Goal: Task Accomplishment & Management: Manage account settings

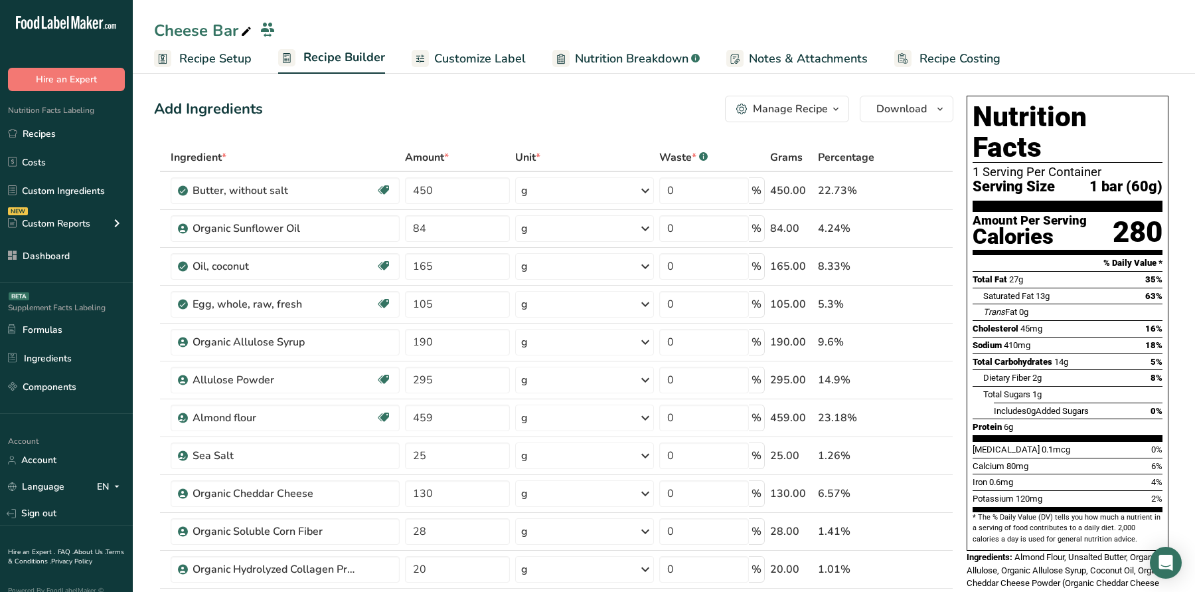
click at [578, 98] on div "Add Ingredients Manage Recipe Delete Recipe Duplicate Recipe Scale Recipe Save …" at bounding box center [553, 109] width 799 height 27
click at [225, 56] on p "Transfer Recipe Ownership" at bounding box center [264, 52] width 159 height 14
click at [217, 44] on link "Recipe Setup" at bounding box center [203, 59] width 98 height 30
click at [217, 58] on span "Recipe Setup" at bounding box center [215, 59] width 72 height 18
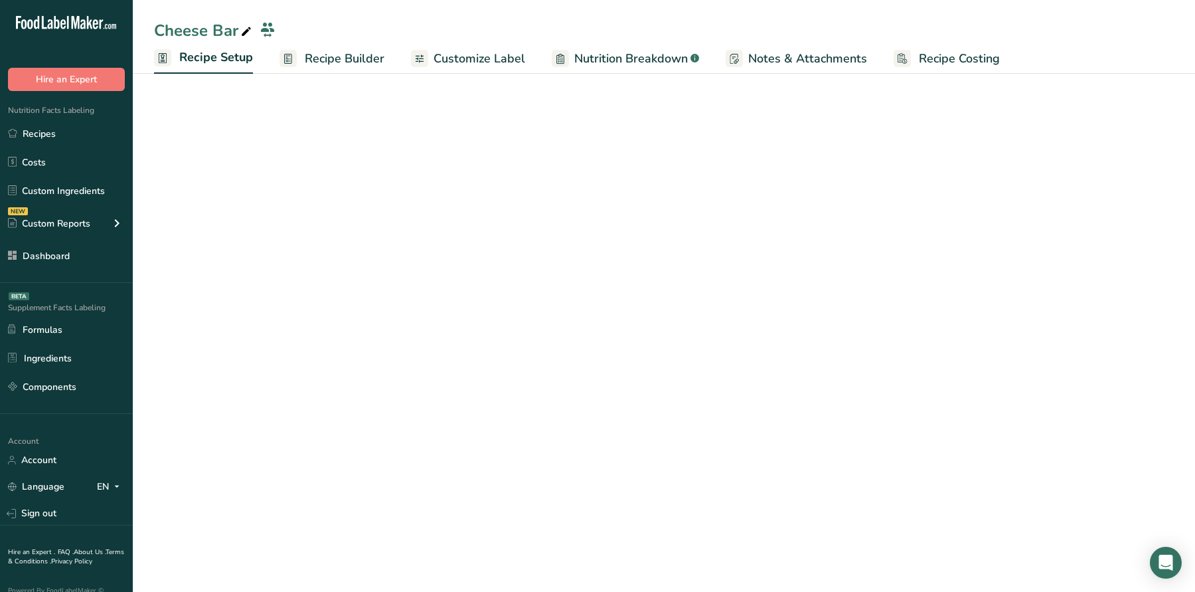
click at [217, 58] on span "Recipe Setup" at bounding box center [216, 57] width 74 height 18
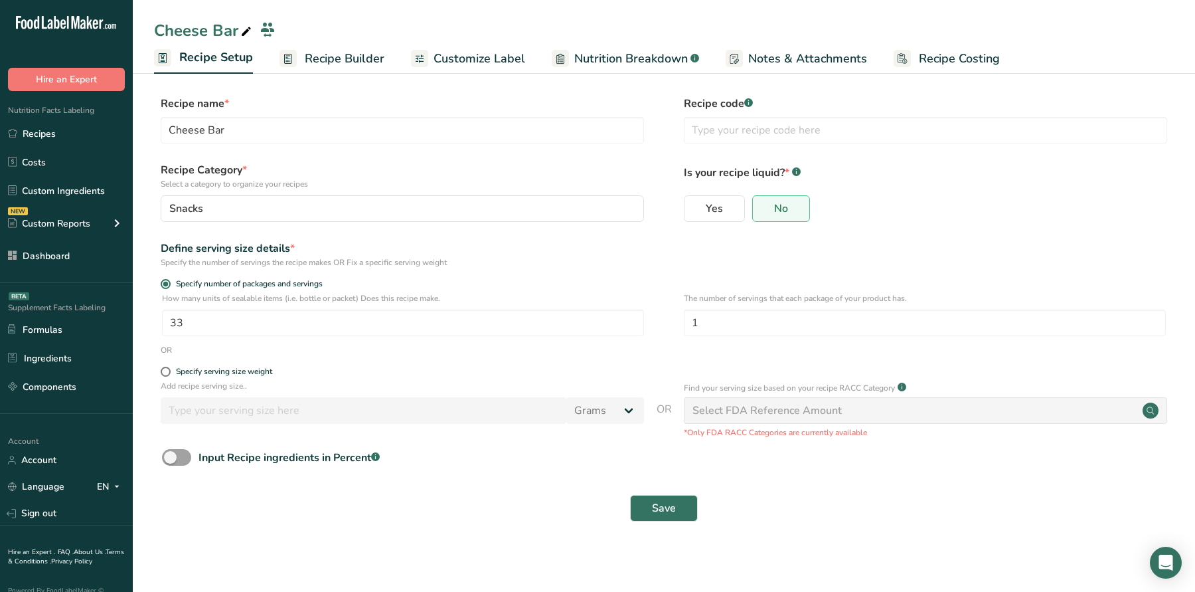
click at [331, 60] on span "Recipe Builder" at bounding box center [345, 59] width 80 height 18
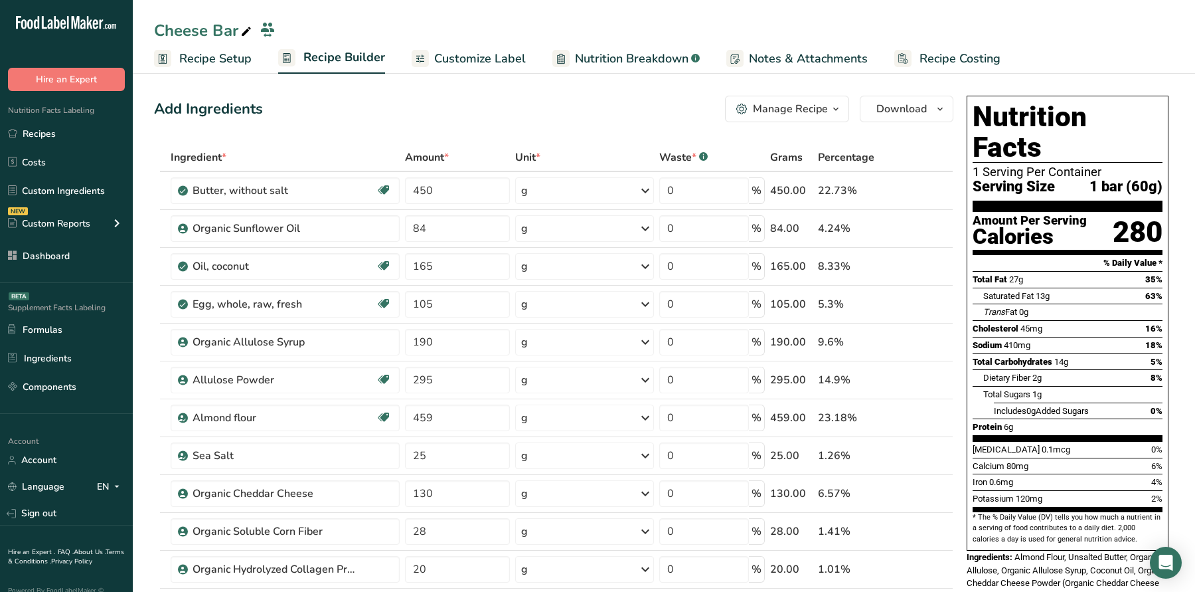
click at [228, 54] on span "Recipe Setup" at bounding box center [215, 59] width 72 height 18
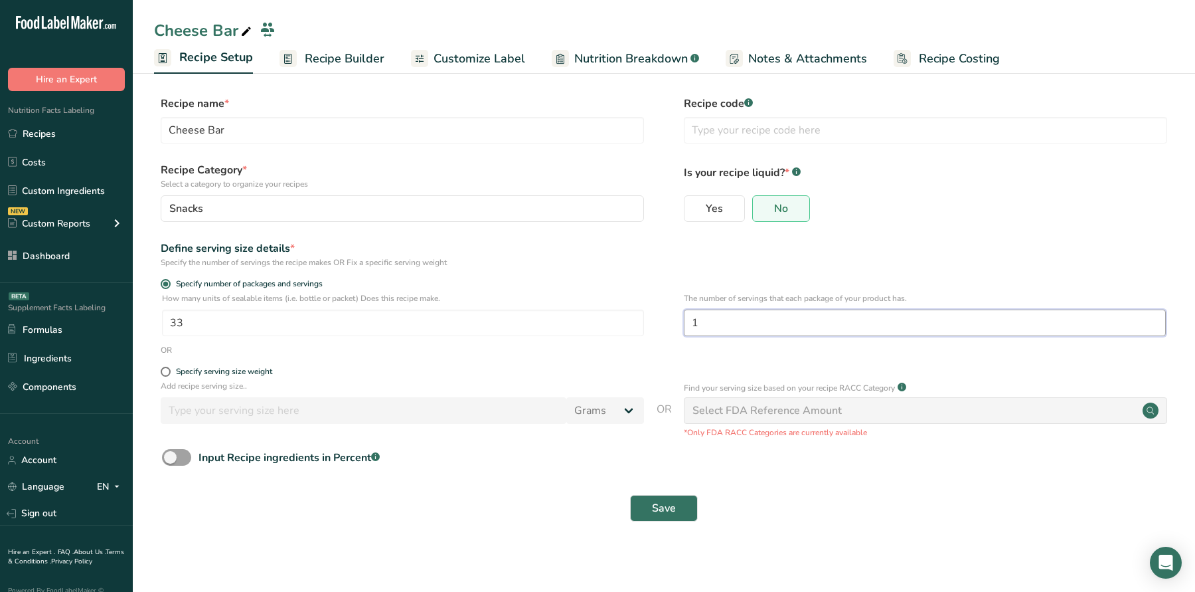
click at [744, 335] on input "1" at bounding box center [925, 322] width 482 height 27
type input "1.5"
click at [662, 511] on span "Save" at bounding box center [664, 508] width 24 height 16
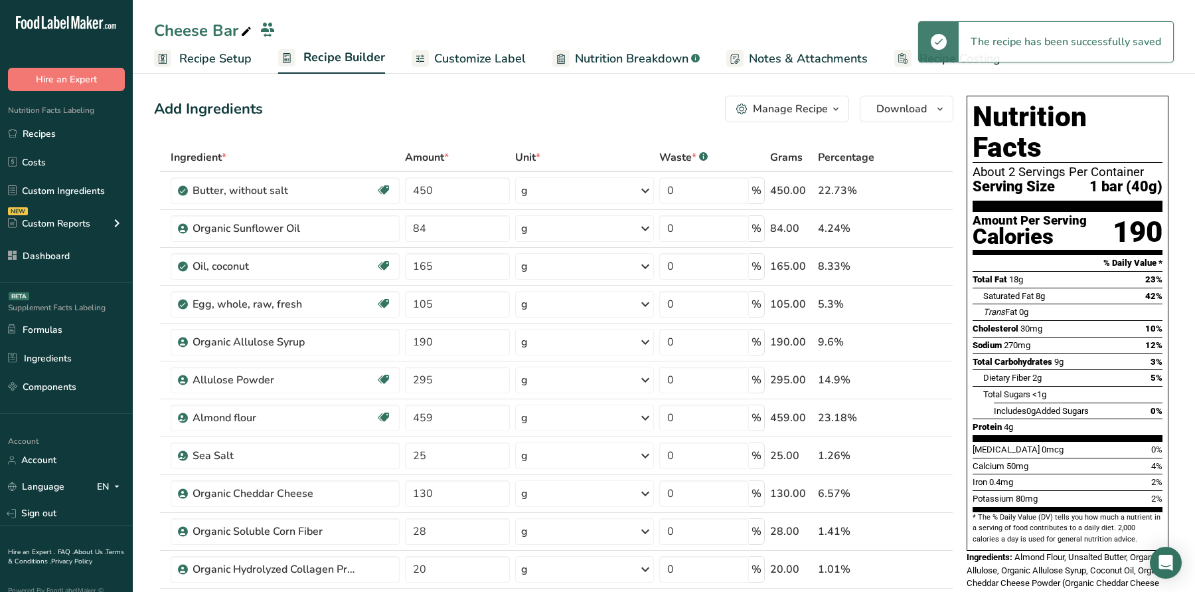
click at [230, 52] on span "Recipe Setup" at bounding box center [215, 59] width 72 height 18
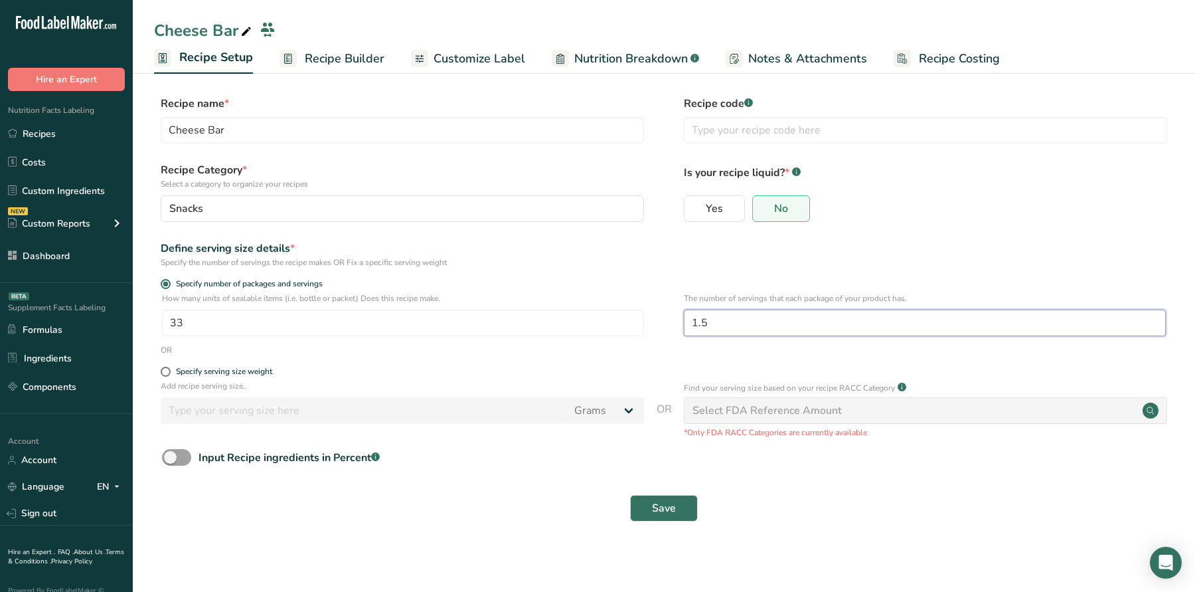
drag, startPoint x: 724, startPoint y: 323, endPoint x: 680, endPoint y: 322, distance: 44.5
click at [680, 322] on div "How many units of sealable items (i.e. bottle or packet) Does this recipe make.…" at bounding box center [664, 318] width 1020 height 52
type input "2"
click at [660, 515] on span "Save" at bounding box center [664, 508] width 24 height 16
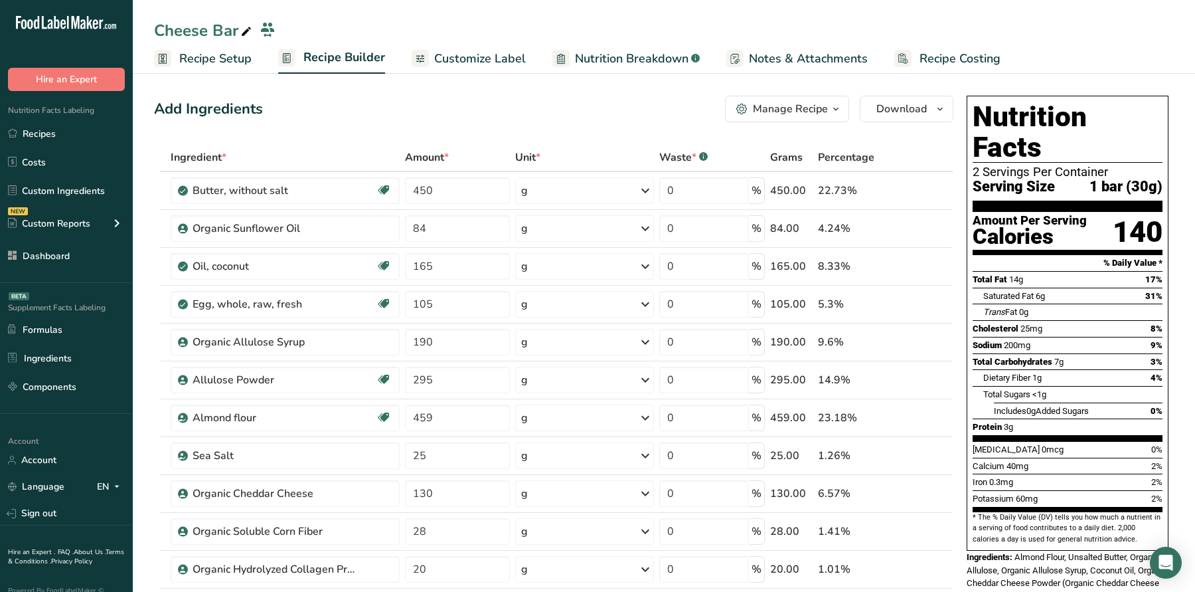
click at [240, 58] on span "Recipe Setup" at bounding box center [215, 59] width 72 height 18
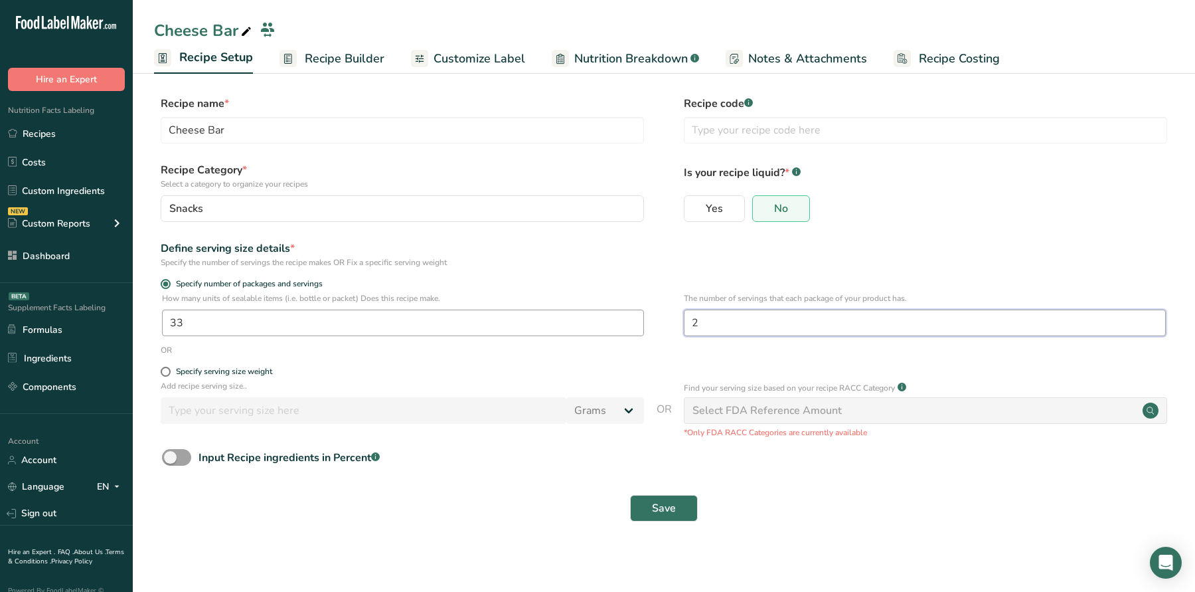
drag, startPoint x: 746, startPoint y: 325, endPoint x: 546, endPoint y: 330, distance: 199.9
click at [553, 330] on div "How many units of sealable items (i.e. bottle or packet) Does this recipe make.…" at bounding box center [664, 318] width 1020 height 52
drag, startPoint x: 732, startPoint y: 326, endPoint x: 663, endPoint y: 327, distance: 69.7
click at [663, 327] on div "How many units of sealable items (i.e. bottle or packet) Does this recipe make.…" at bounding box center [664, 318] width 1020 height 52
type input "1"
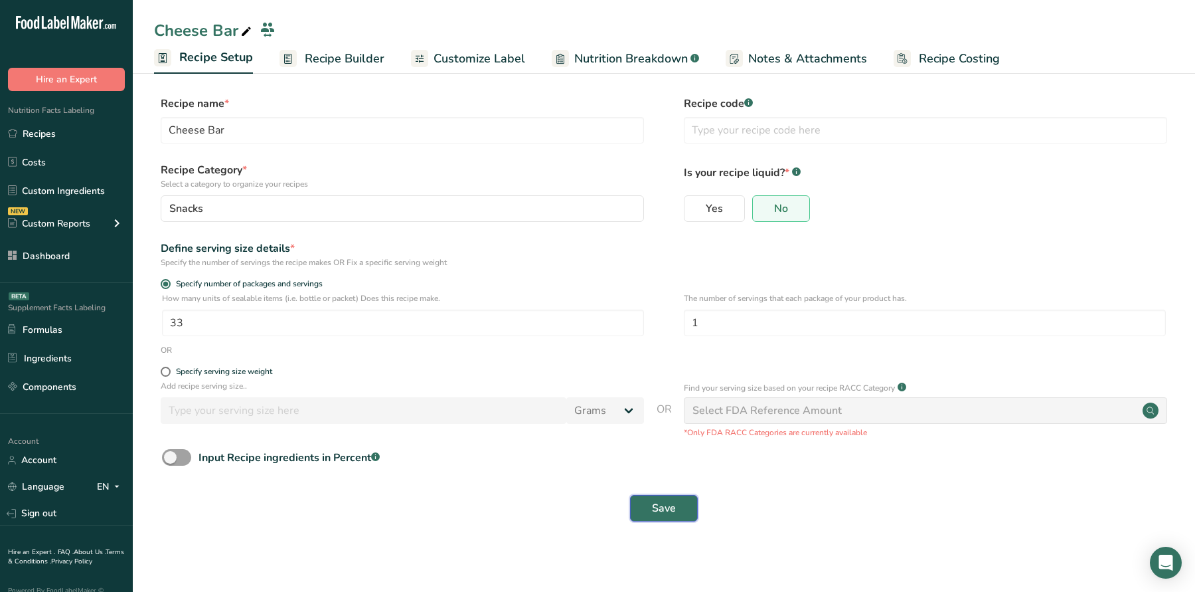
click at [670, 514] on span "Save" at bounding box center [664, 508] width 24 height 16
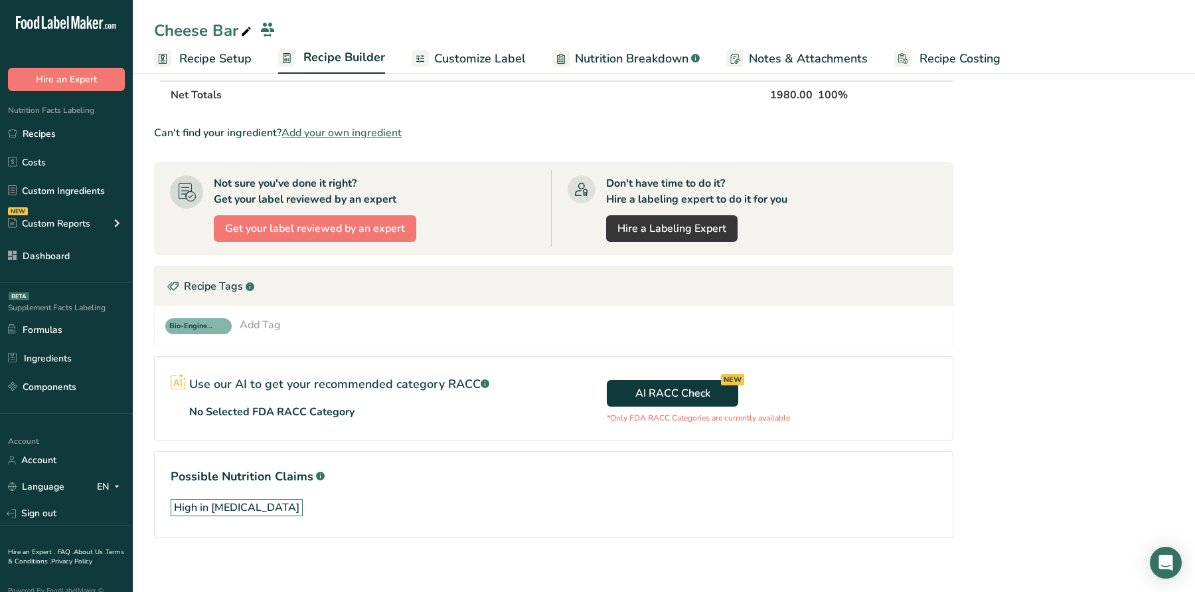
scroll to position [716, 0]
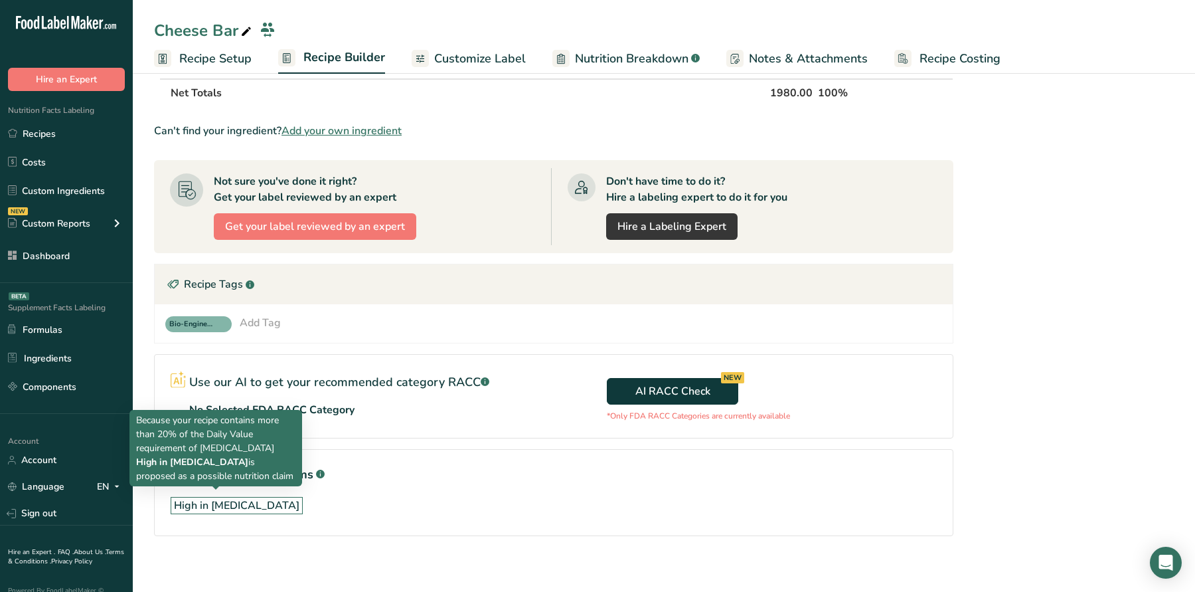
click at [252, 497] on div "High in [MEDICAL_DATA]" at bounding box center [237, 505] width 126 height 16
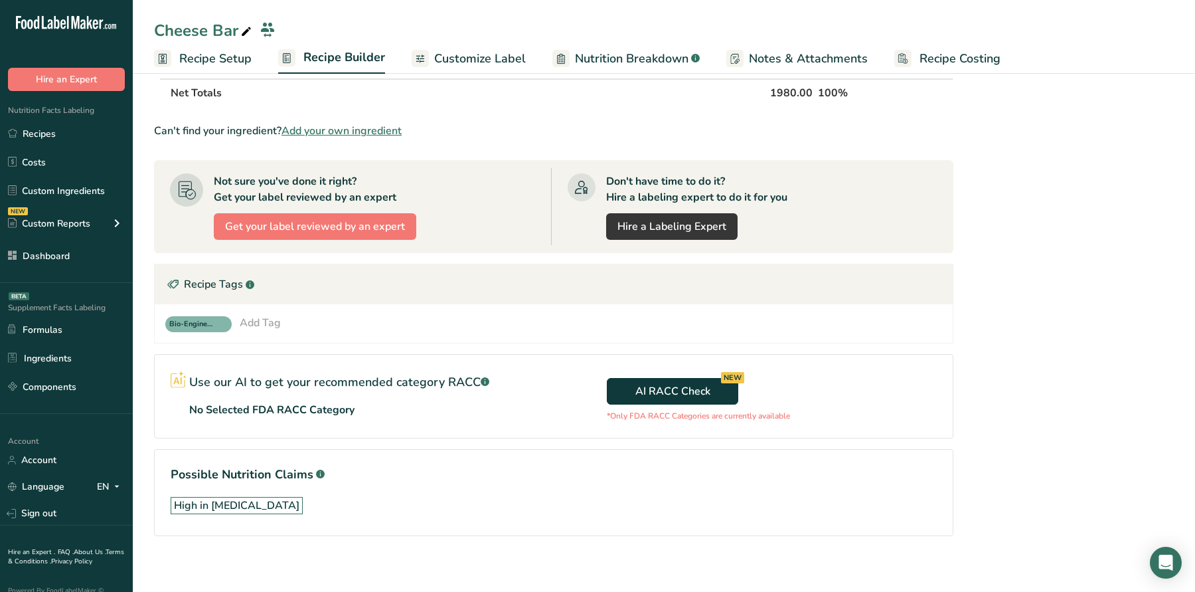
click at [252, 497] on div "High in [MEDICAL_DATA]" at bounding box center [237, 505] width 126 height 16
copy div "High in [MEDICAL_DATA]"
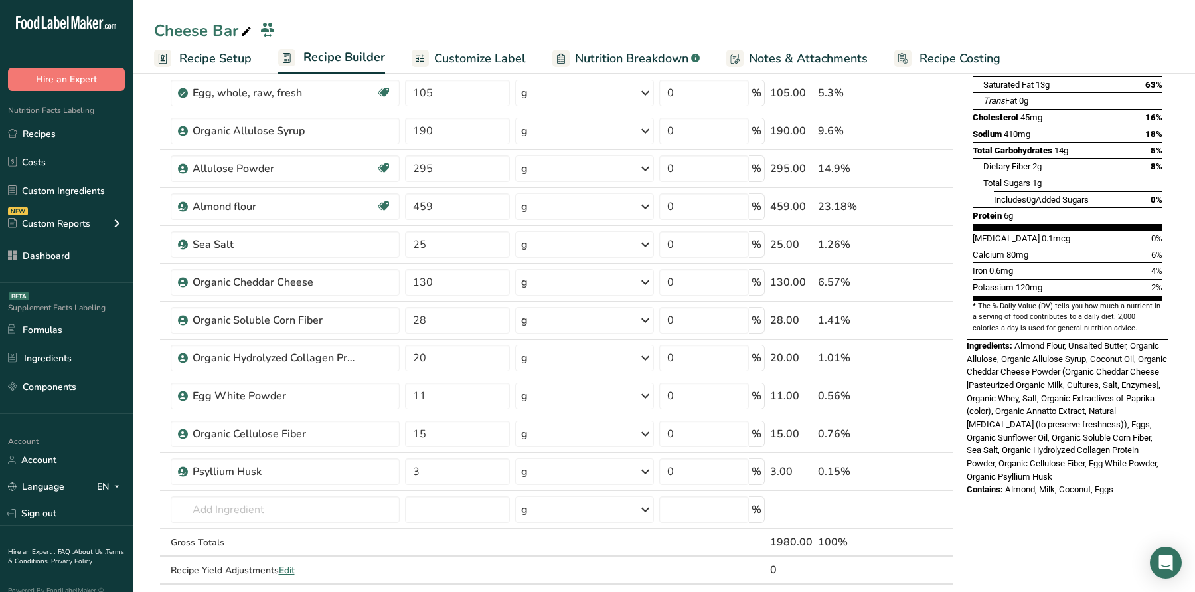
scroll to position [0, 0]
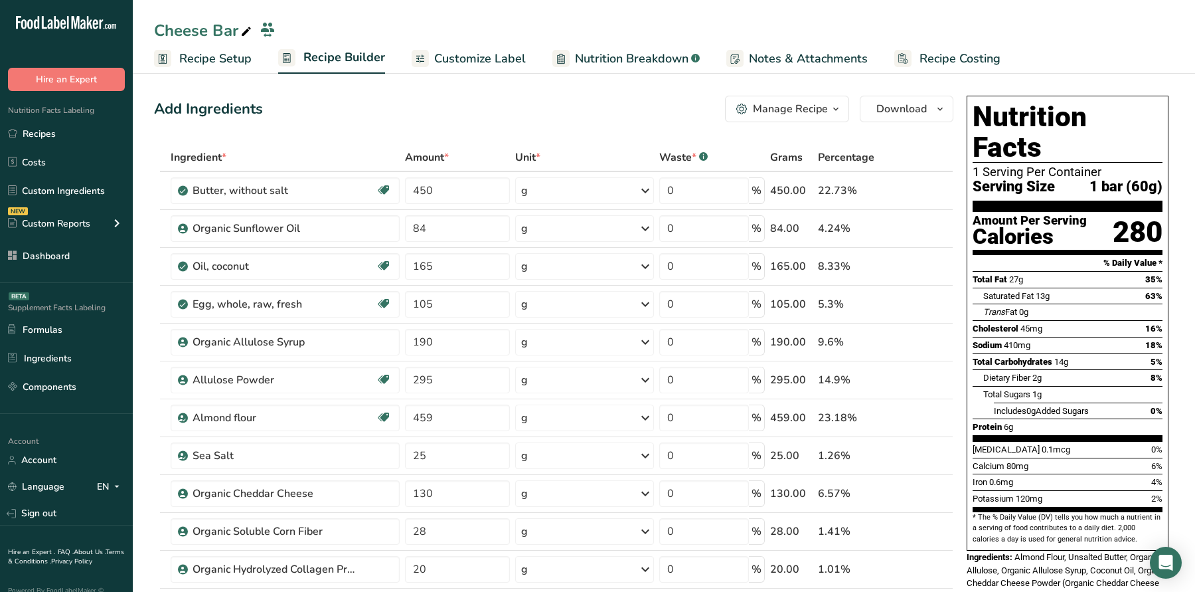
click at [400, 96] on div "Add Ingredients Manage Recipe Delete Recipe Duplicate Recipe Scale Recipe Save …" at bounding box center [553, 109] width 799 height 27
click at [486, 60] on span "Customize Label" at bounding box center [480, 59] width 92 height 18
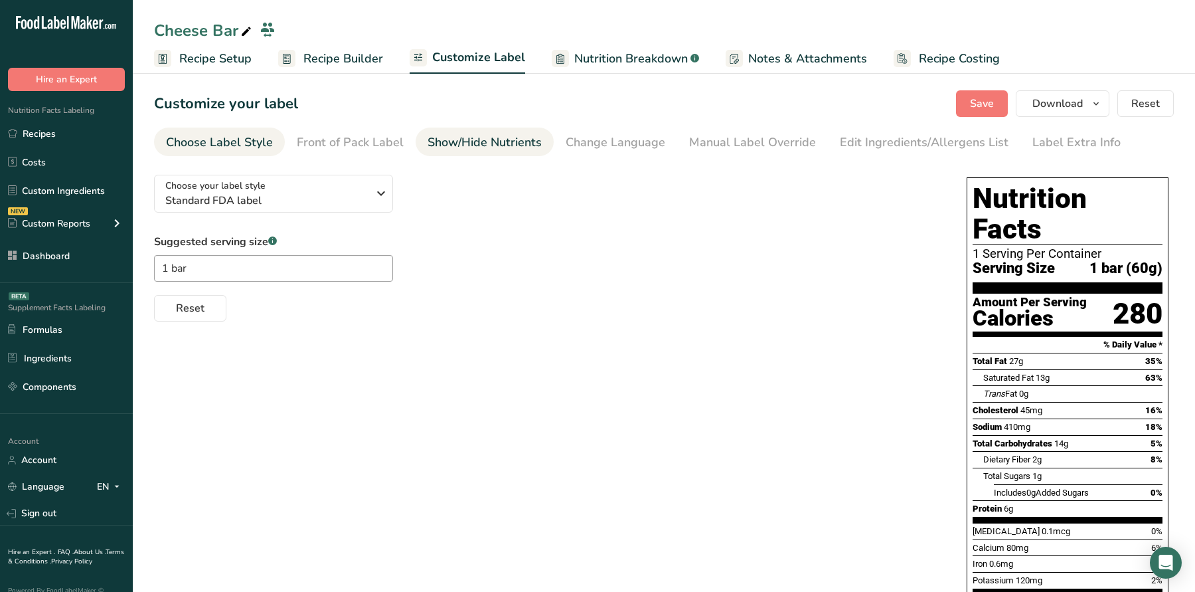
click at [534, 155] on link "Show/Hide Nutrients" at bounding box center [485, 142] width 114 height 30
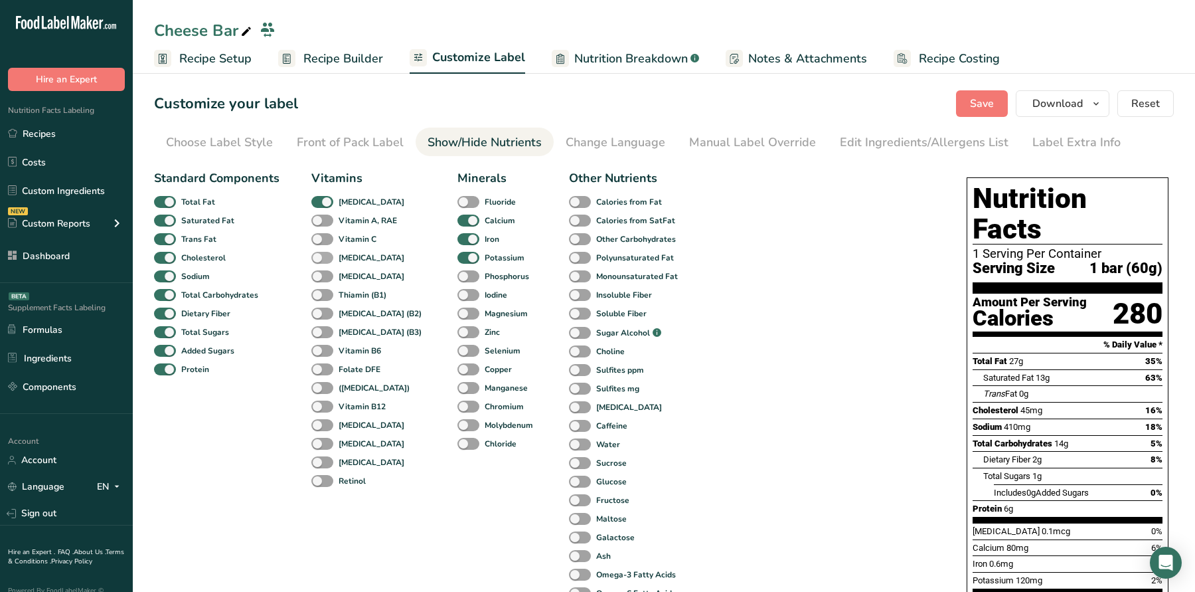
click at [364, 254] on b "[MEDICAL_DATA]" at bounding box center [372, 258] width 66 height 12
click at [320, 254] on input "[MEDICAL_DATA]" at bounding box center [315, 257] width 9 height 9
checkbox input "true"
click at [983, 97] on span "Save" at bounding box center [982, 104] width 24 height 16
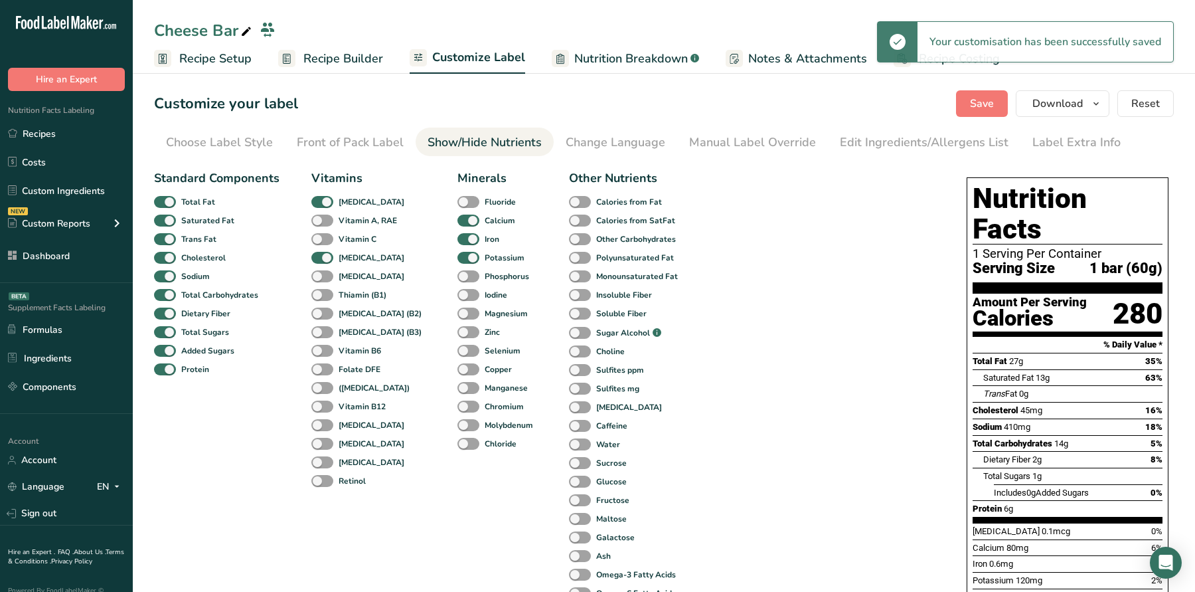
click at [351, 60] on span "Recipe Builder" at bounding box center [343, 59] width 80 height 18
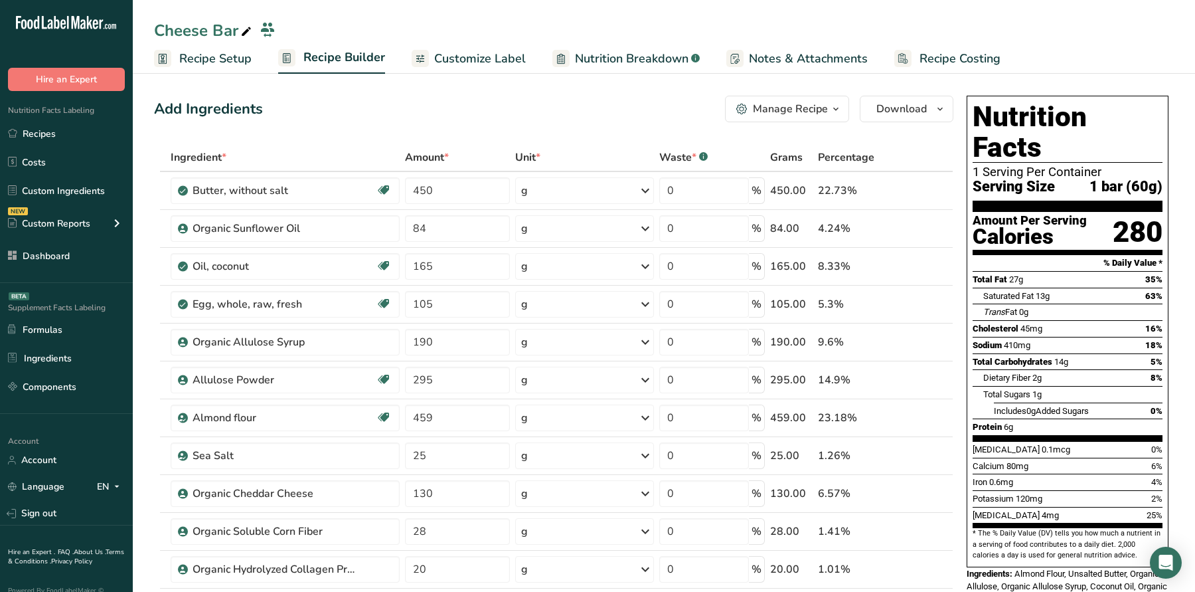
click at [451, 101] on div "Add Ingredients Manage Recipe Delete Recipe Duplicate Recipe Scale Recipe Save …" at bounding box center [553, 109] width 799 height 27
click at [244, 62] on span "Recipe Setup" at bounding box center [215, 59] width 72 height 18
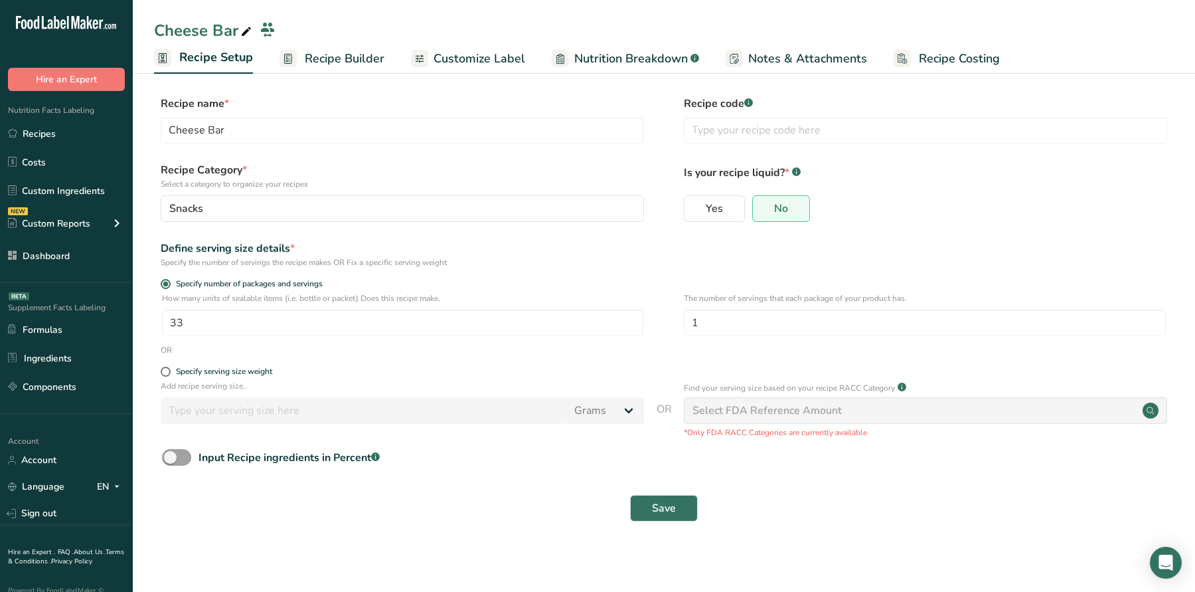
click at [701, 344] on div "OR" at bounding box center [664, 350] width 1020 height 12
click at [706, 329] on input "1" at bounding box center [925, 322] width 482 height 27
type input "1.5"
click at [668, 520] on button "Save" at bounding box center [664, 508] width 68 height 27
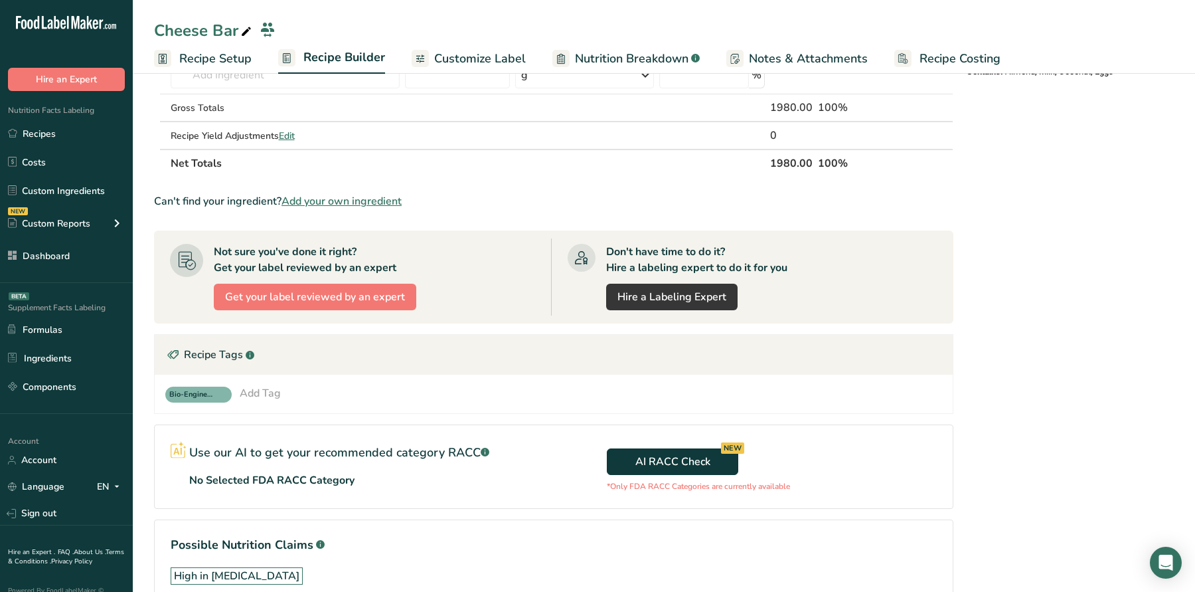
scroll to position [716, 0]
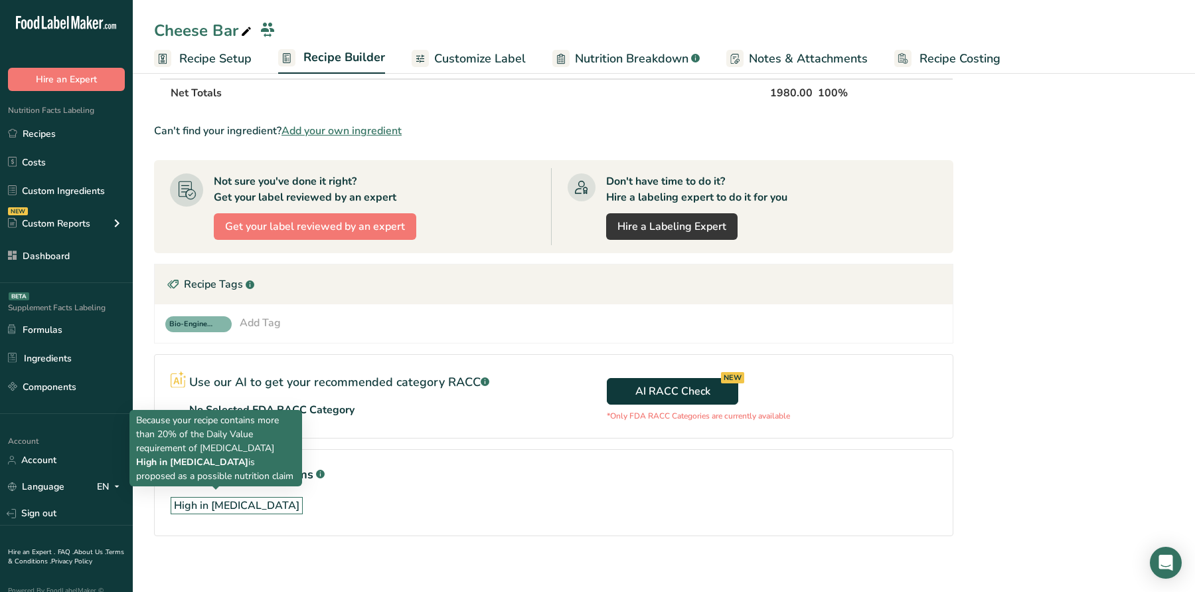
click at [202, 507] on div "High in [MEDICAL_DATA]" at bounding box center [554, 505] width 766 height 28
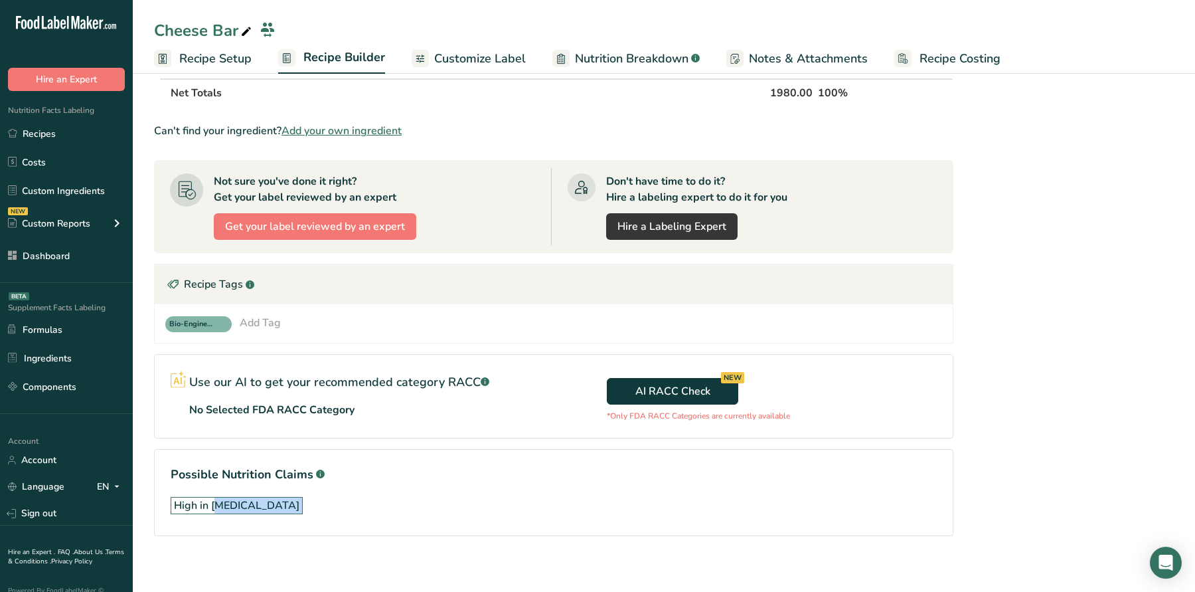
click at [202, 507] on div "High in [MEDICAL_DATA]" at bounding box center [554, 505] width 766 height 28
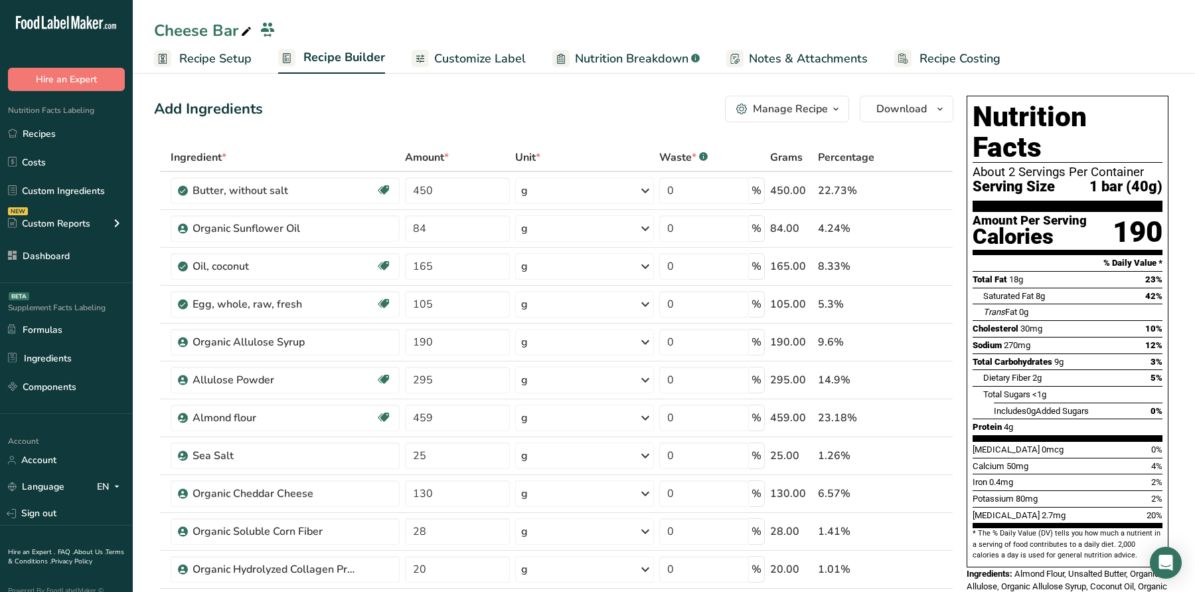
click at [472, 100] on div "Add Ingredients Manage Recipe Delete Recipe Duplicate Recipe Scale Recipe Save …" at bounding box center [553, 109] width 799 height 27
click at [238, 60] on span "Recipe Setup" at bounding box center [215, 59] width 72 height 18
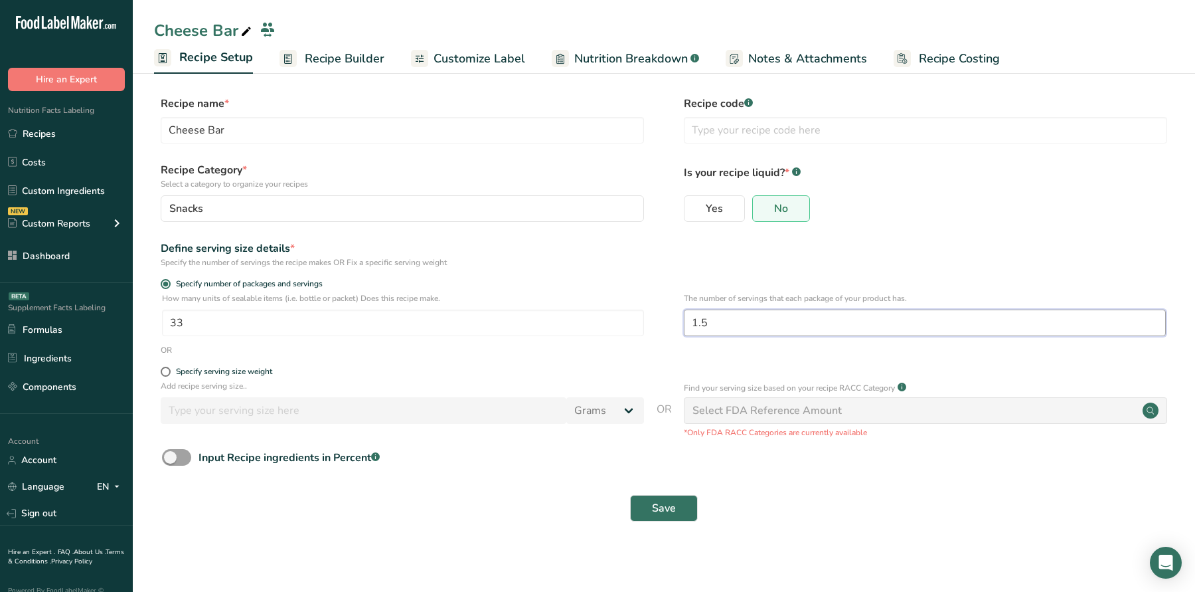
click at [730, 333] on input "1.5" at bounding box center [925, 322] width 482 height 27
drag, startPoint x: 730, startPoint y: 333, endPoint x: 608, endPoint y: 323, distance: 122.6
click at [608, 323] on div "How many units of sealable items (i.e. bottle or packet) Does this recipe make.…" at bounding box center [664, 318] width 1020 height 52
type input "1"
click at [681, 487] on div "Save" at bounding box center [664, 508] width 1020 height 42
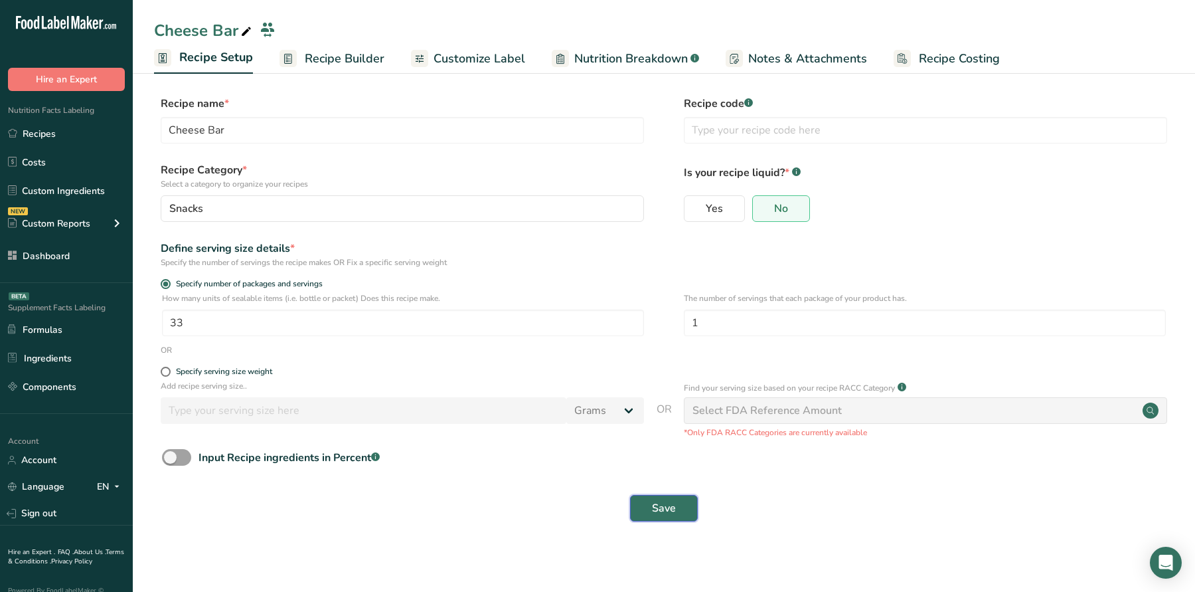
click at [667, 521] on button "Save" at bounding box center [664, 508] width 68 height 27
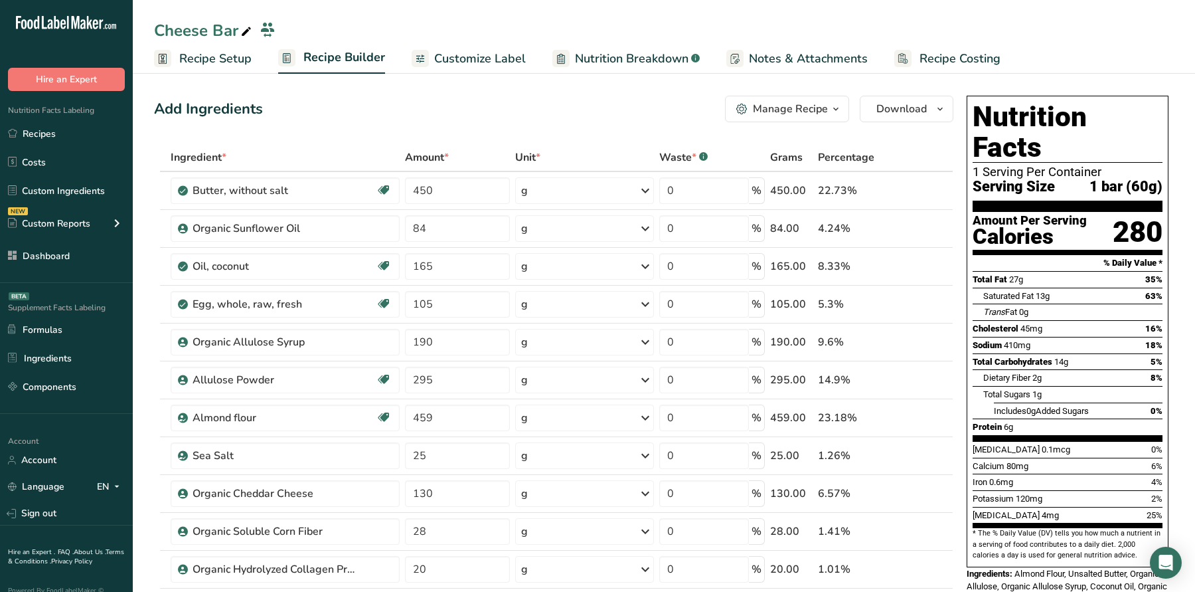
click at [48, 260] on link "Dashboard" at bounding box center [66, 255] width 133 height 25
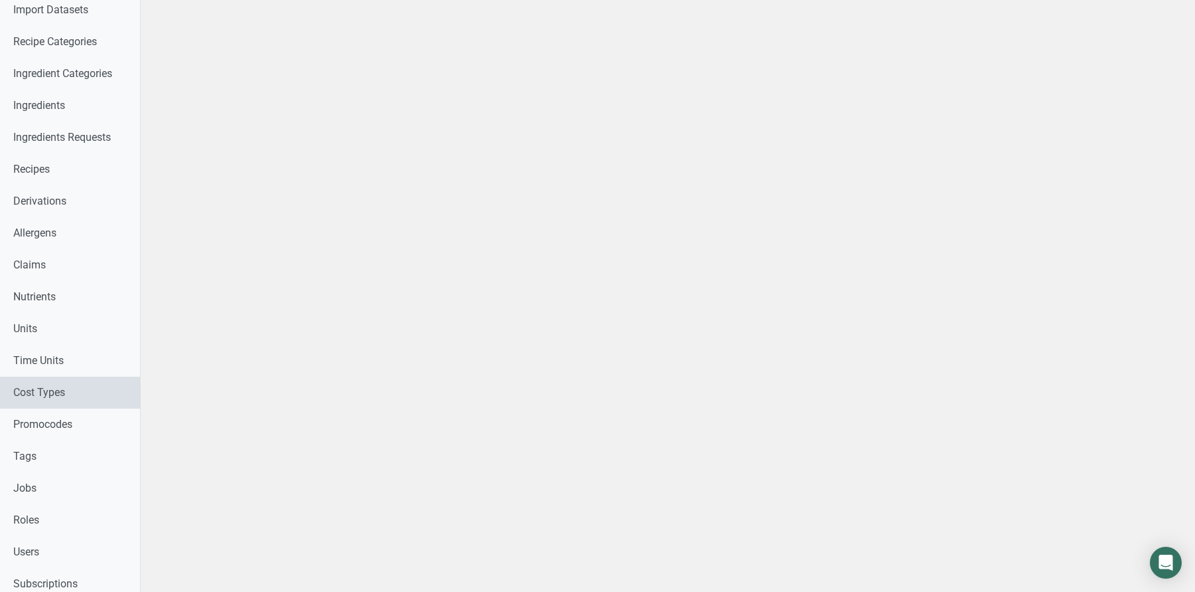
scroll to position [625, 0]
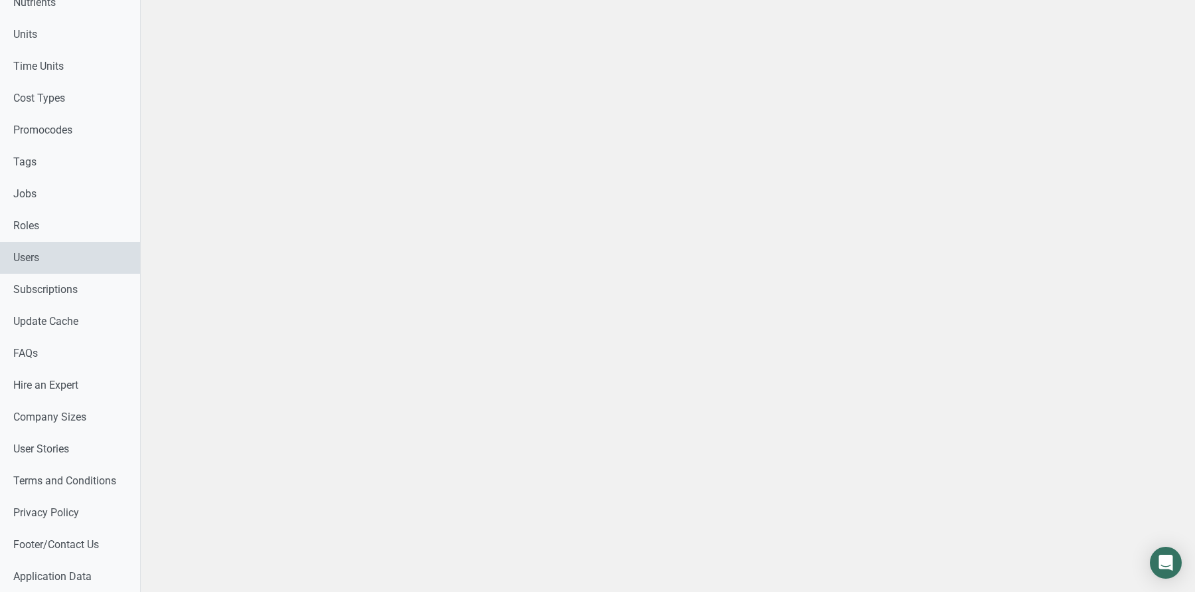
click at [53, 253] on link "Users" at bounding box center [70, 258] width 140 height 32
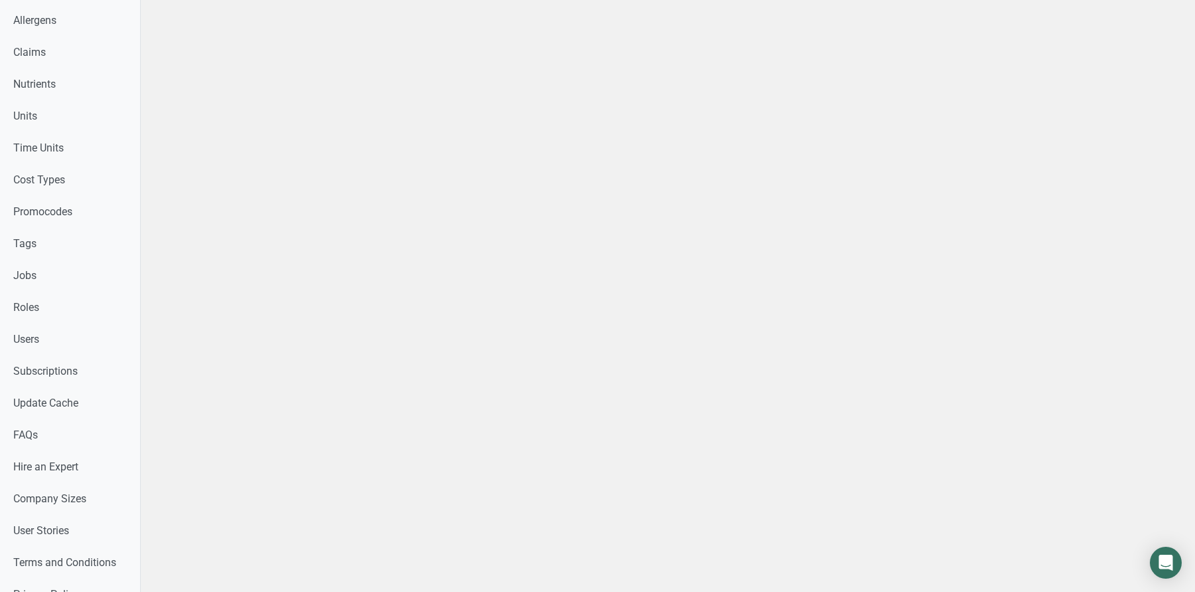
paste input "[EMAIL_ADDRESS][DOMAIN_NAME]"
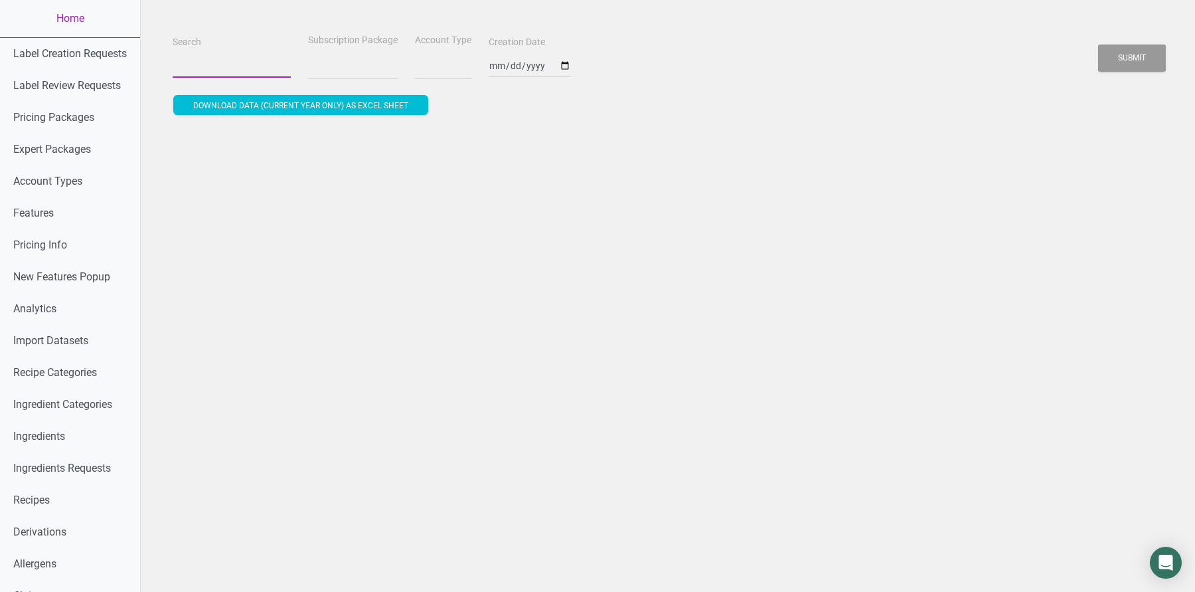
type input "[EMAIL_ADDRESS][DOMAIN_NAME]"
select select
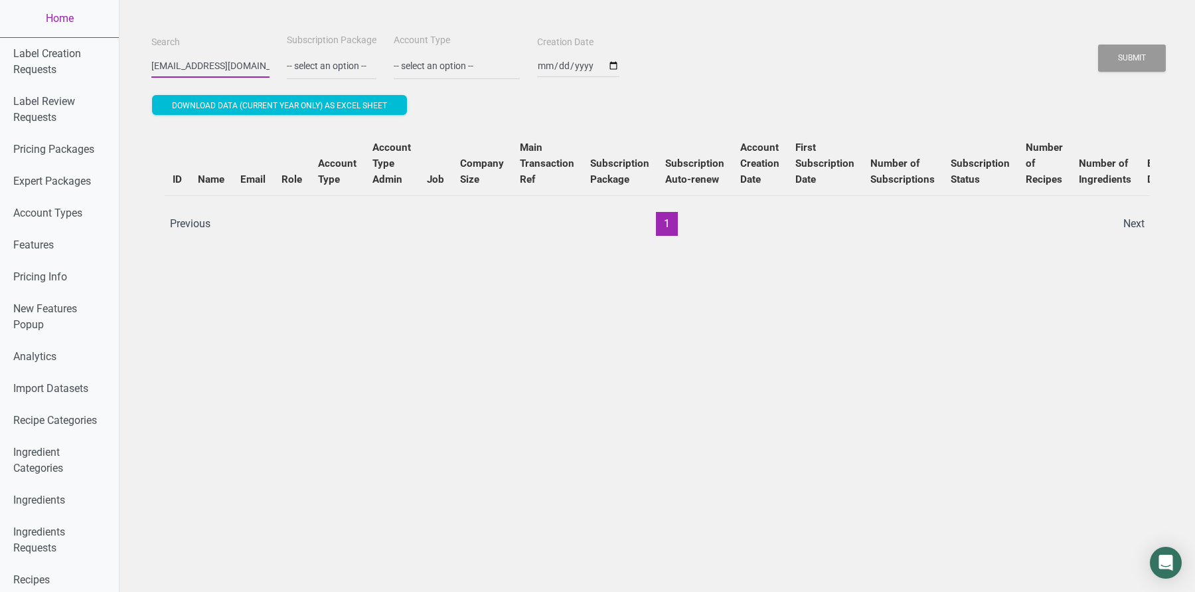
scroll to position [0, 17]
type input "[EMAIL_ADDRESS][DOMAIN_NAME]"
click at [1140, 66] on button "Submit" at bounding box center [1132, 57] width 68 height 27
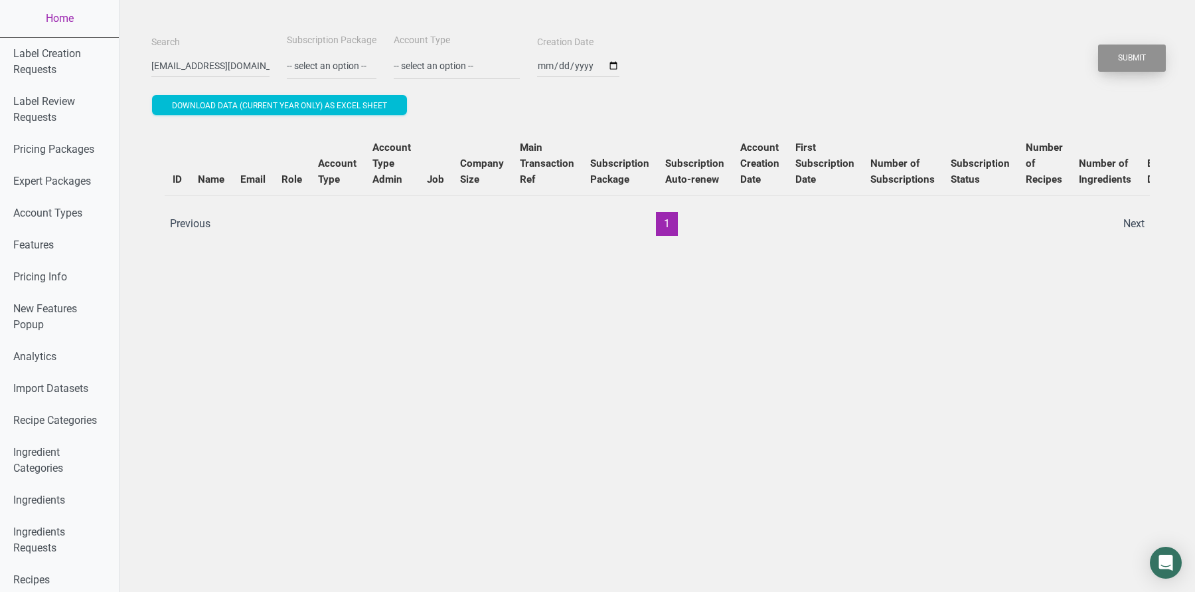
click at [1140, 66] on button "Submit" at bounding box center [1132, 57] width 68 height 27
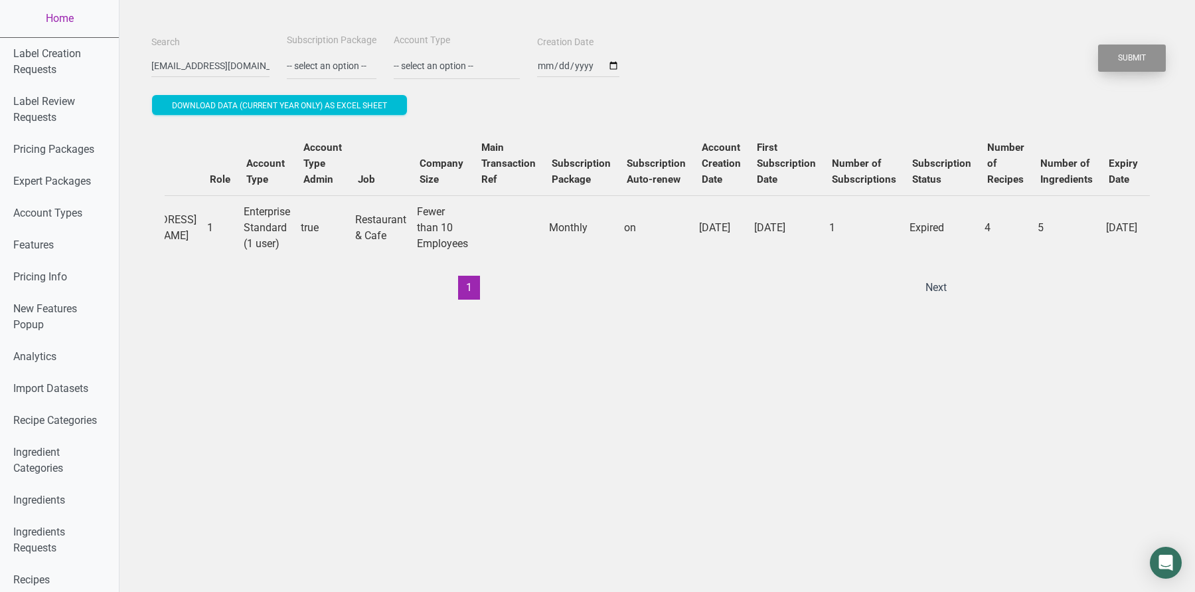
scroll to position [0, 66]
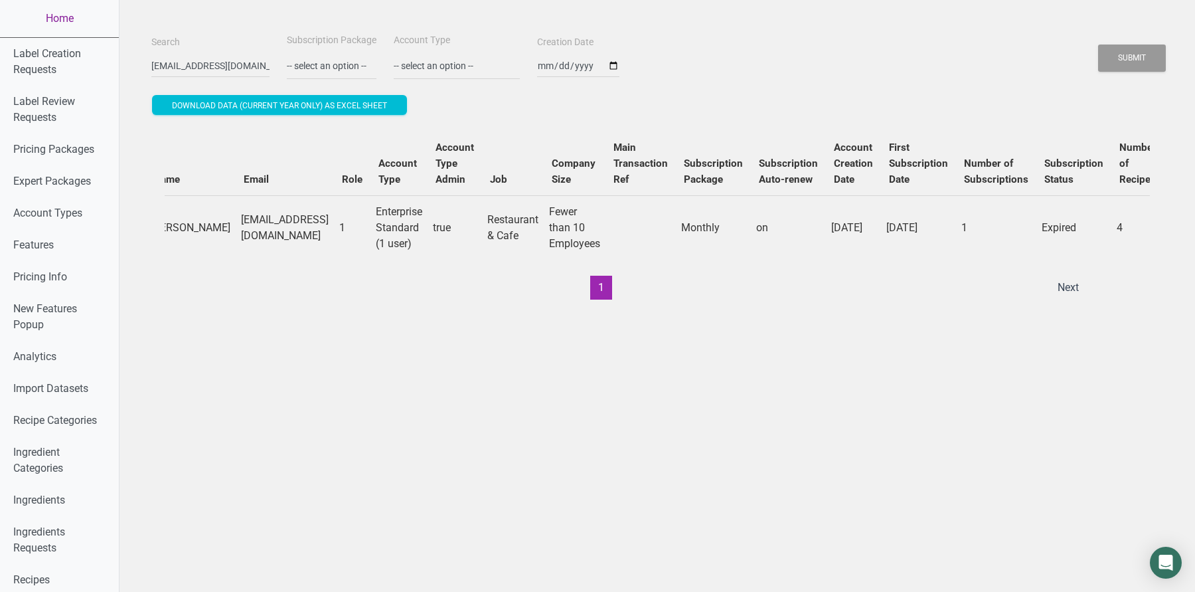
click at [68, 16] on link "Home" at bounding box center [59, 18] width 119 height 37
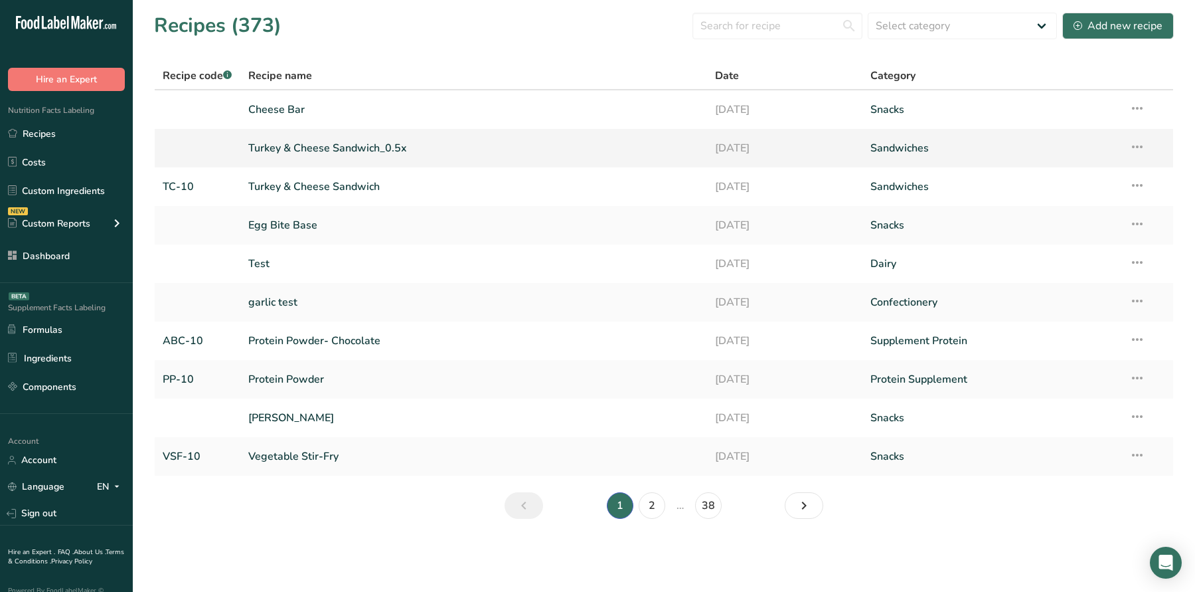
click at [272, 105] on link "Cheese Bar" at bounding box center [473, 110] width 450 height 28
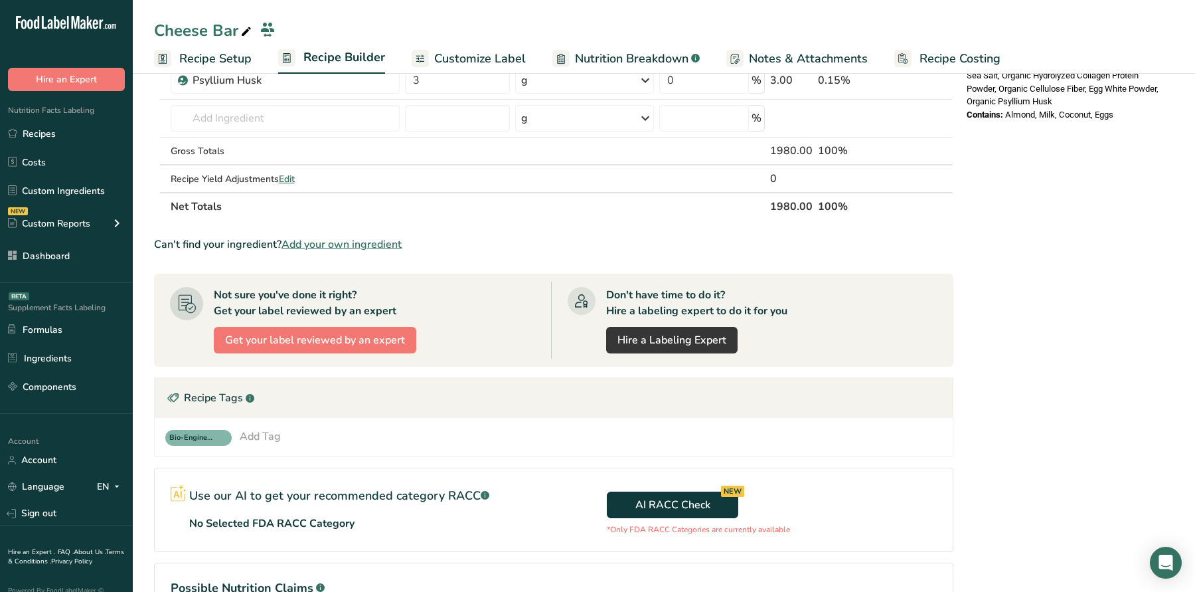
scroll to position [716, 0]
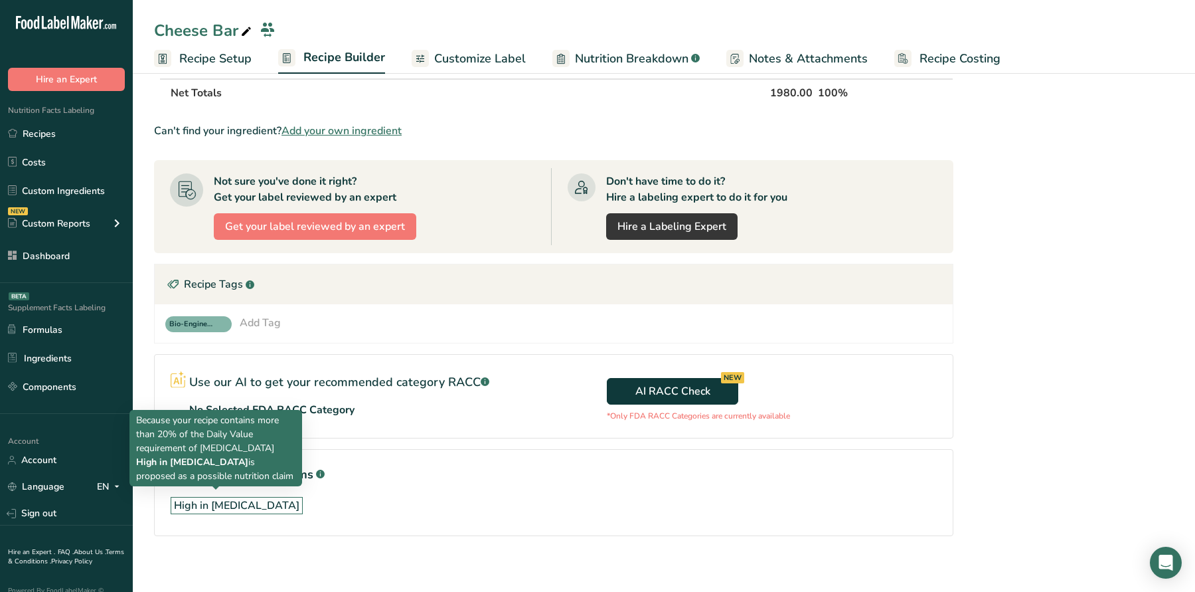
click at [222, 504] on div "High in [MEDICAL_DATA]" at bounding box center [237, 505] width 126 height 16
click at [222, 501] on div "High in [MEDICAL_DATA]" at bounding box center [237, 505] width 126 height 16
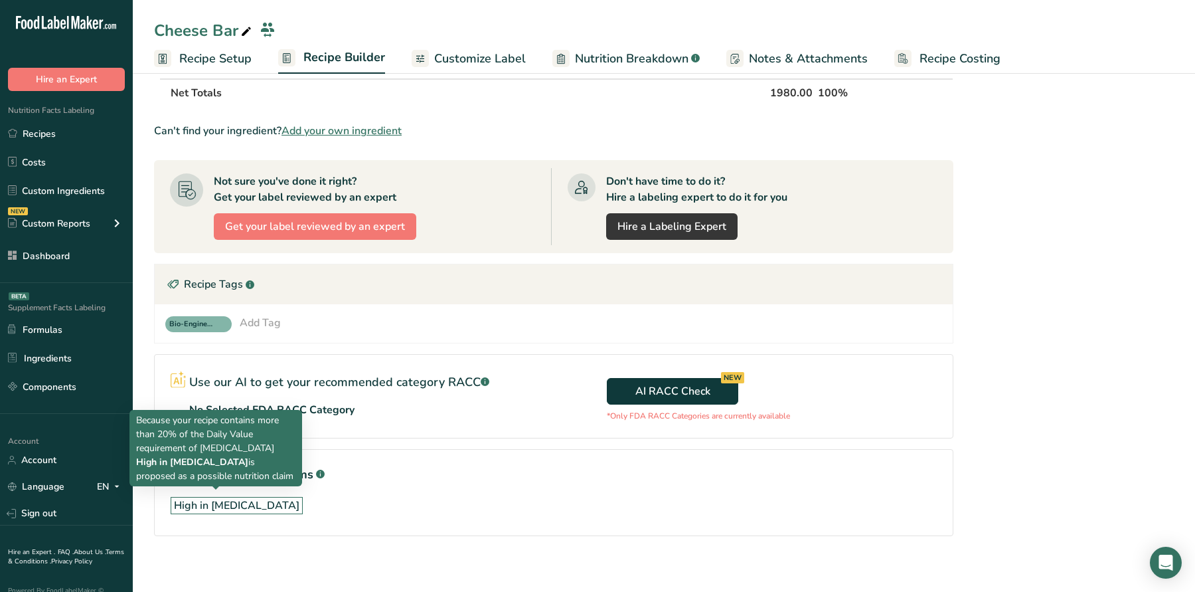
click at [222, 501] on div "High in [MEDICAL_DATA]" at bounding box center [237, 505] width 126 height 16
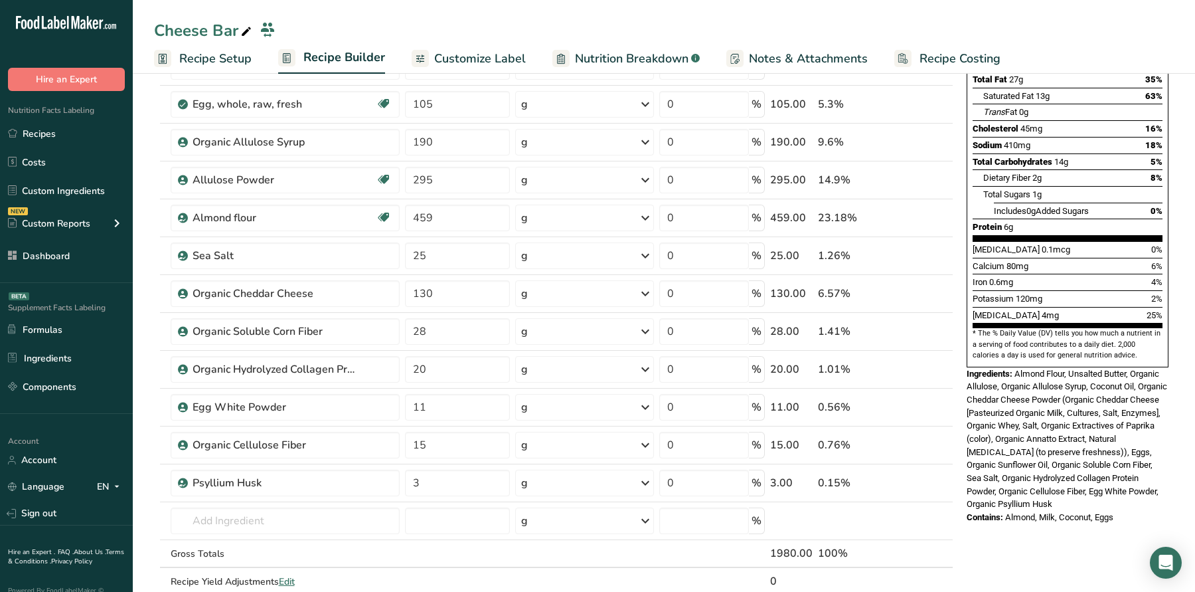
scroll to position [0, 0]
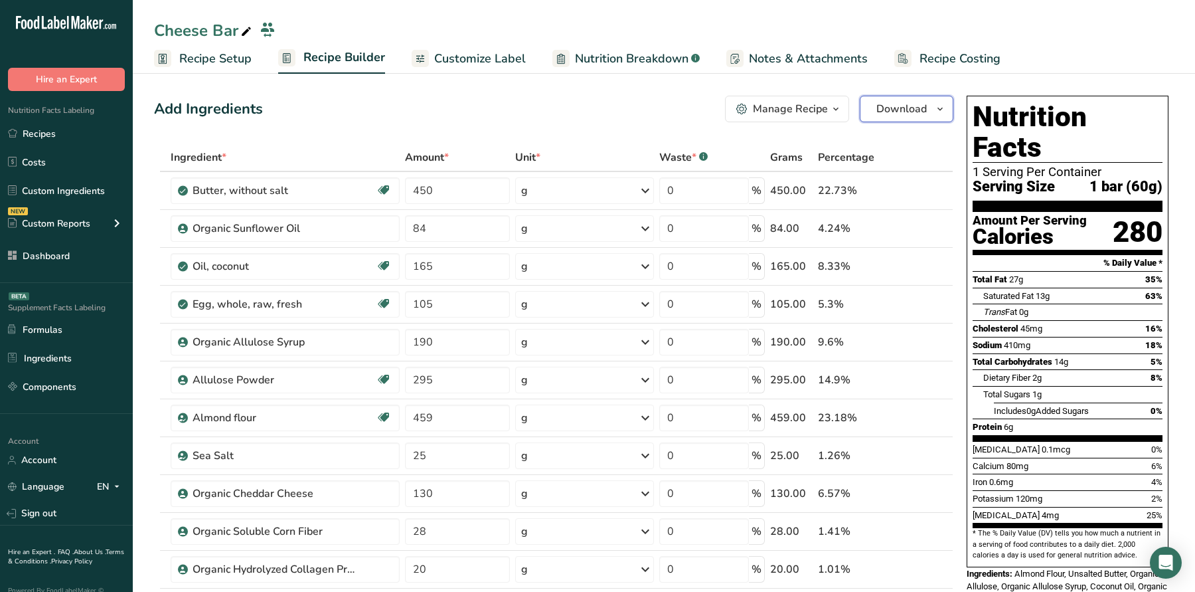
click at [925, 115] on span "Download" at bounding box center [902, 109] width 50 height 16
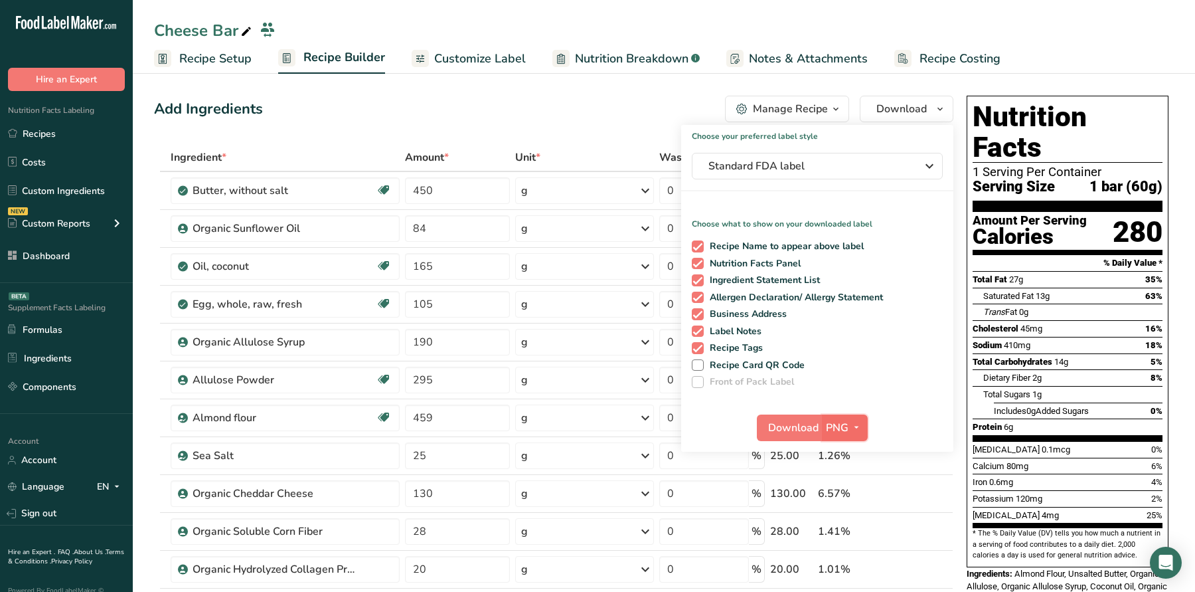
click at [841, 415] on button "PNG" at bounding box center [845, 427] width 46 height 27
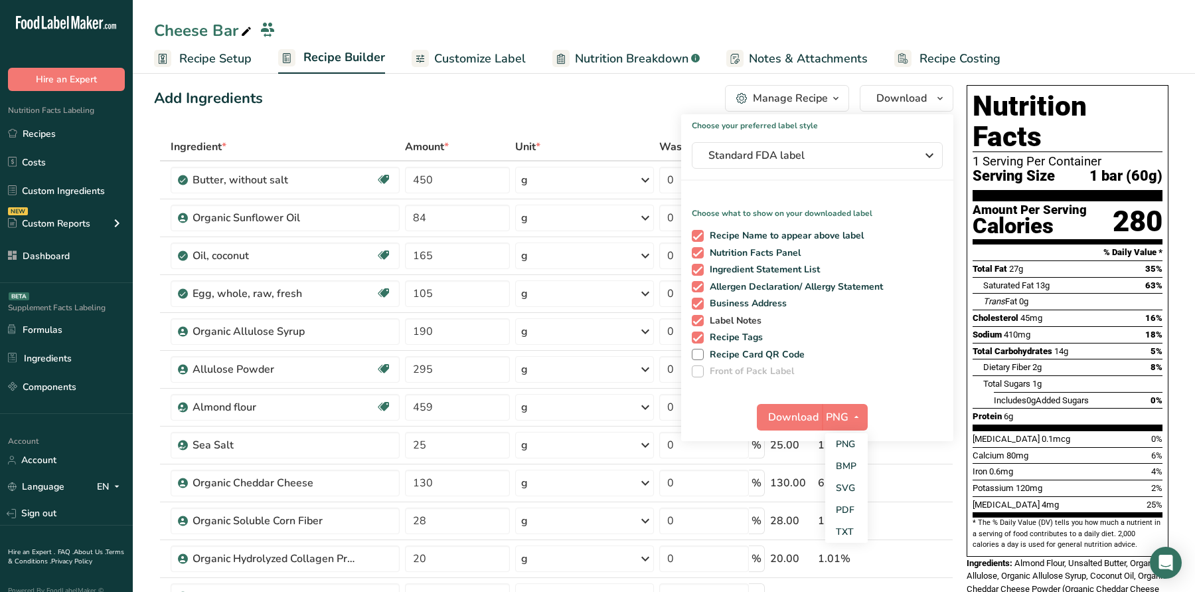
click at [748, 320] on span "Label Notes" at bounding box center [733, 321] width 58 height 12
click at [701, 320] on input "Label Notes" at bounding box center [696, 320] width 9 height 9
checkbox input "false"
click at [741, 344] on div "Recipe Name to appear above label Nutrition Facts Panel Ingredient Statement Li…" at bounding box center [817, 300] width 272 height 153
click at [738, 308] on span "Business Address" at bounding box center [746, 303] width 84 height 12
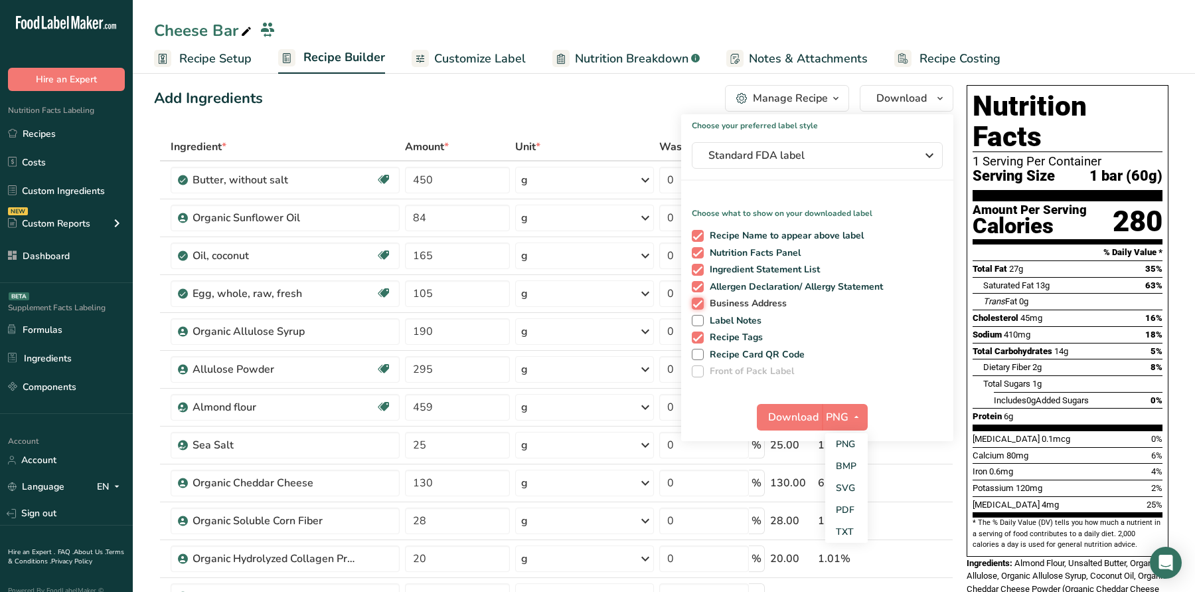
click at [701, 307] on input "Business Address" at bounding box center [696, 303] width 9 height 9
checkbox input "false"
click at [747, 336] on span "Recipe Tags" at bounding box center [734, 337] width 60 height 12
click at [701, 336] on input "Recipe Tags" at bounding box center [696, 337] width 9 height 9
checkbox input "false"
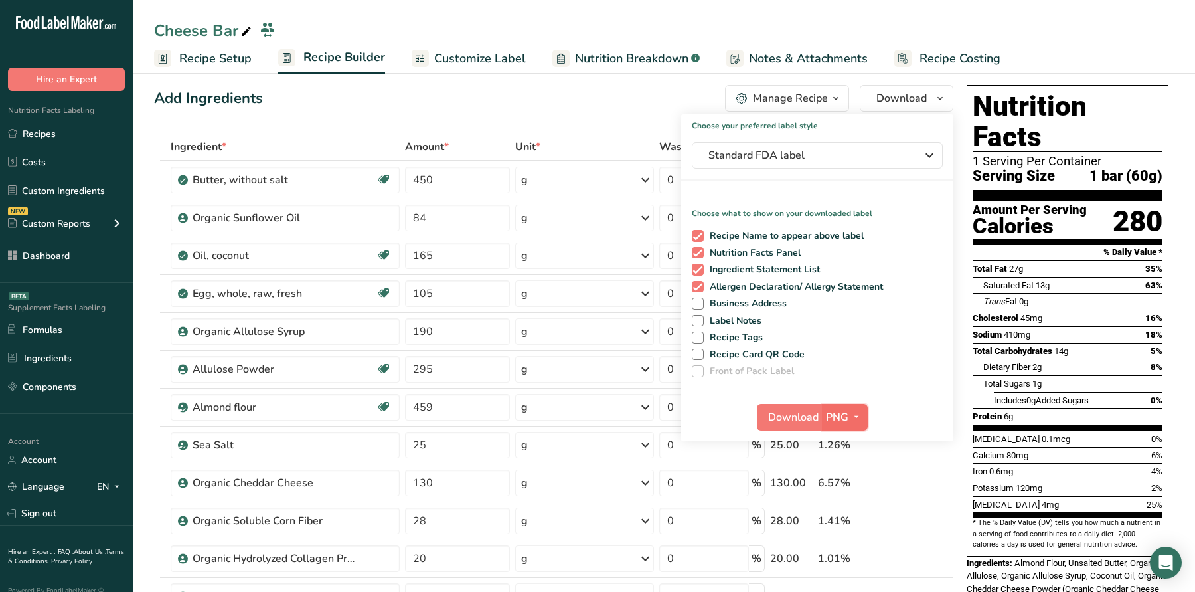
click at [839, 408] on button "PNG" at bounding box center [845, 417] width 46 height 27
click at [847, 506] on link "PDF" at bounding box center [846, 510] width 42 height 22
click at [794, 417] on span "Download" at bounding box center [794, 417] width 50 height 16
click at [509, 52] on span "Customize Label" at bounding box center [480, 59] width 92 height 18
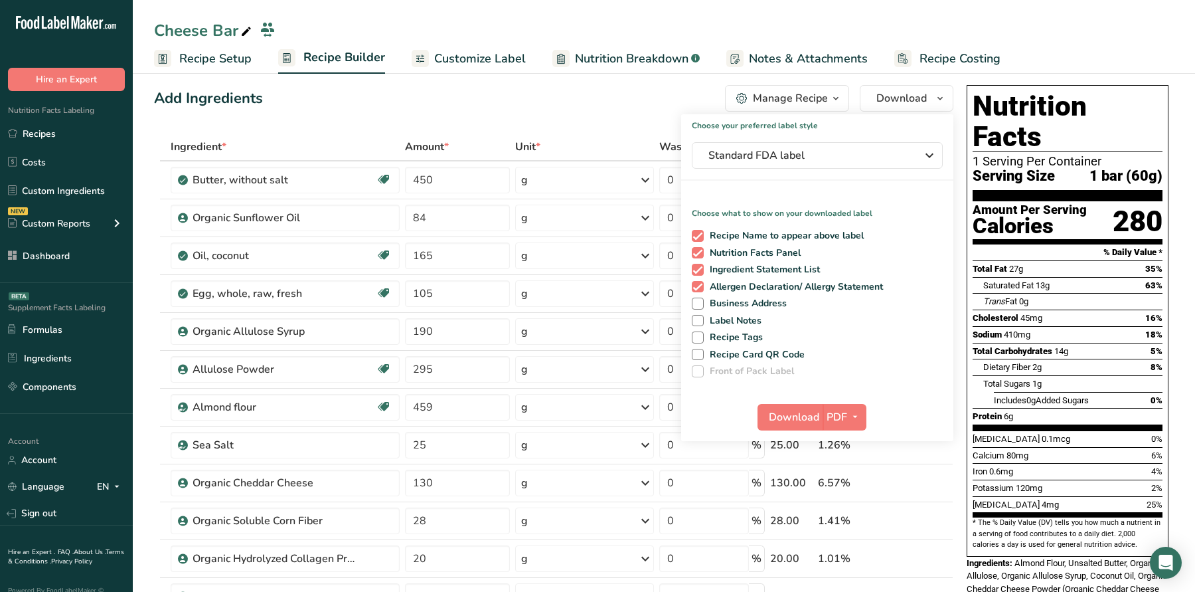
click at [509, 52] on span "Customize Label" at bounding box center [480, 59] width 92 height 18
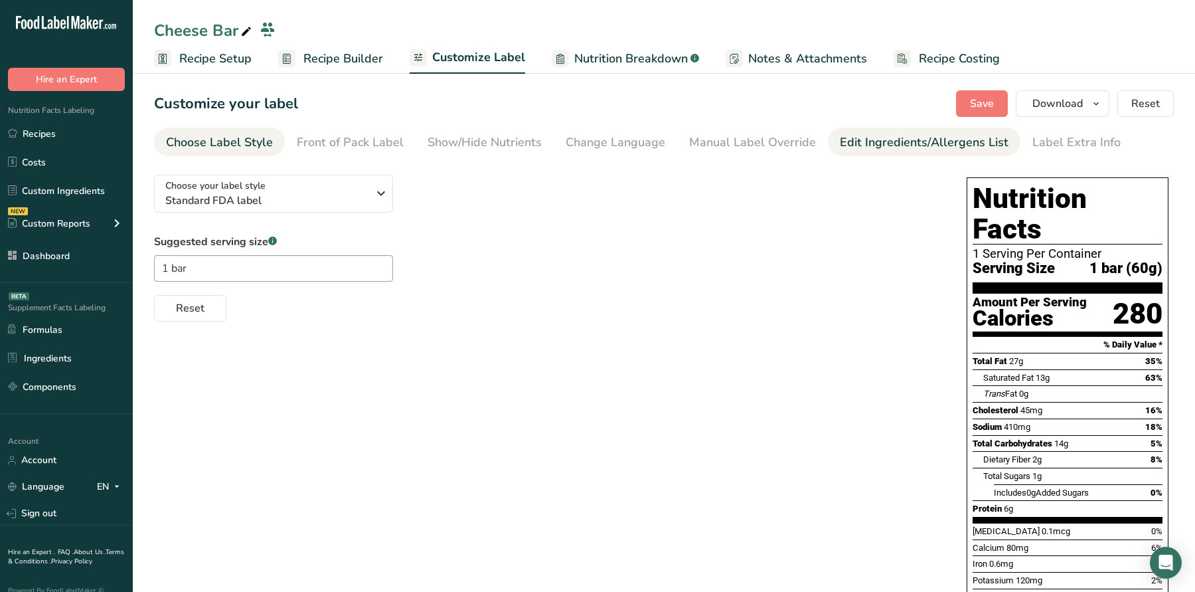
click at [896, 140] on div "Edit Ingredients/Allergens List" at bounding box center [924, 142] width 169 height 18
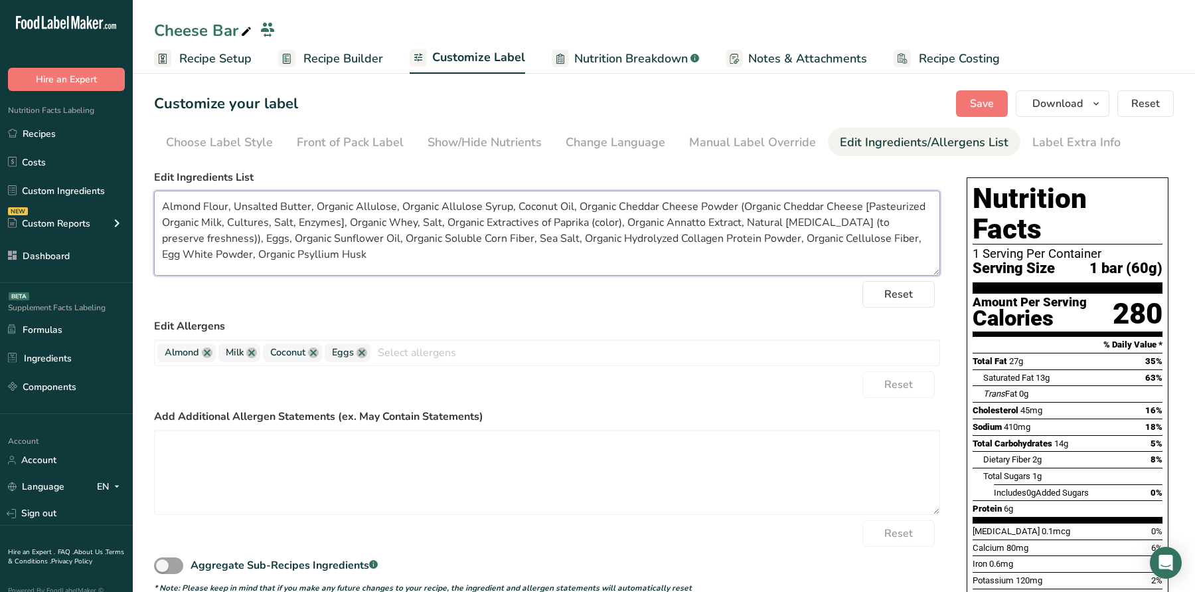
click at [515, 201] on textarea "Almond Flour, Unsalted Butter, Organic Allulose, Organic Allulose Syrup, Coconu…" at bounding box center [547, 233] width 786 height 85
type textarea "Almond Flour, Unsalted Butter, Organic Allulose, Organic Allulose Syrup, Organi…"
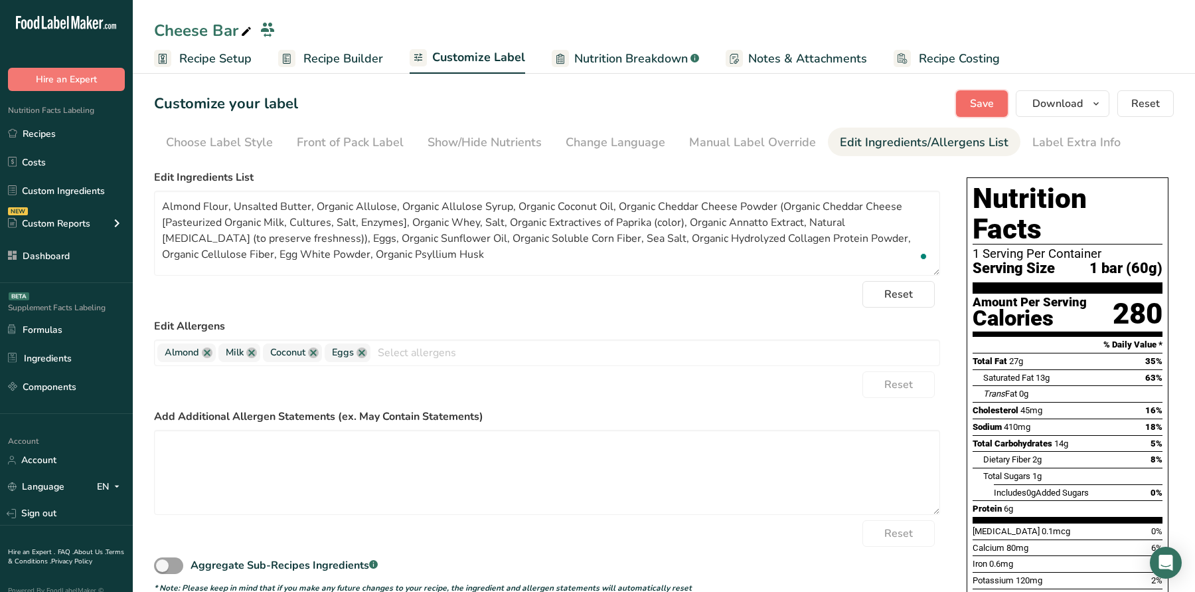
click at [982, 97] on span "Save" at bounding box center [982, 104] width 24 height 16
click at [1058, 98] on span "Download" at bounding box center [1058, 104] width 50 height 16
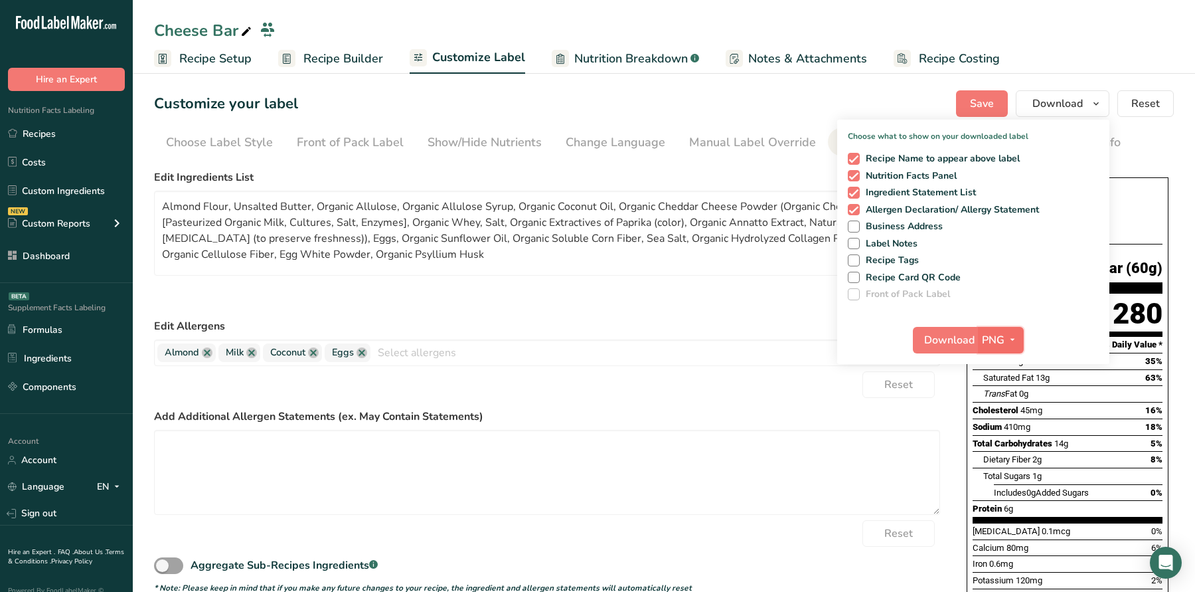
click at [990, 333] on span "PNG" at bounding box center [993, 340] width 23 height 16
click at [1006, 436] on link "PDF" at bounding box center [1002, 433] width 42 height 22
click at [953, 335] on span "Download" at bounding box center [950, 340] width 50 height 16
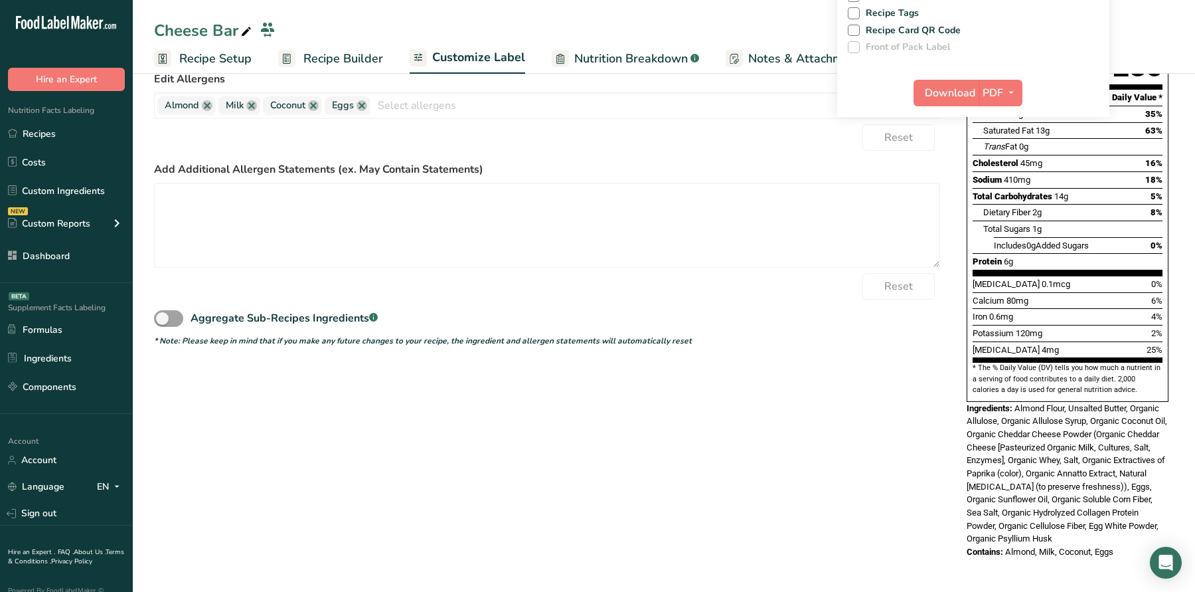
scroll to position [218, 0]
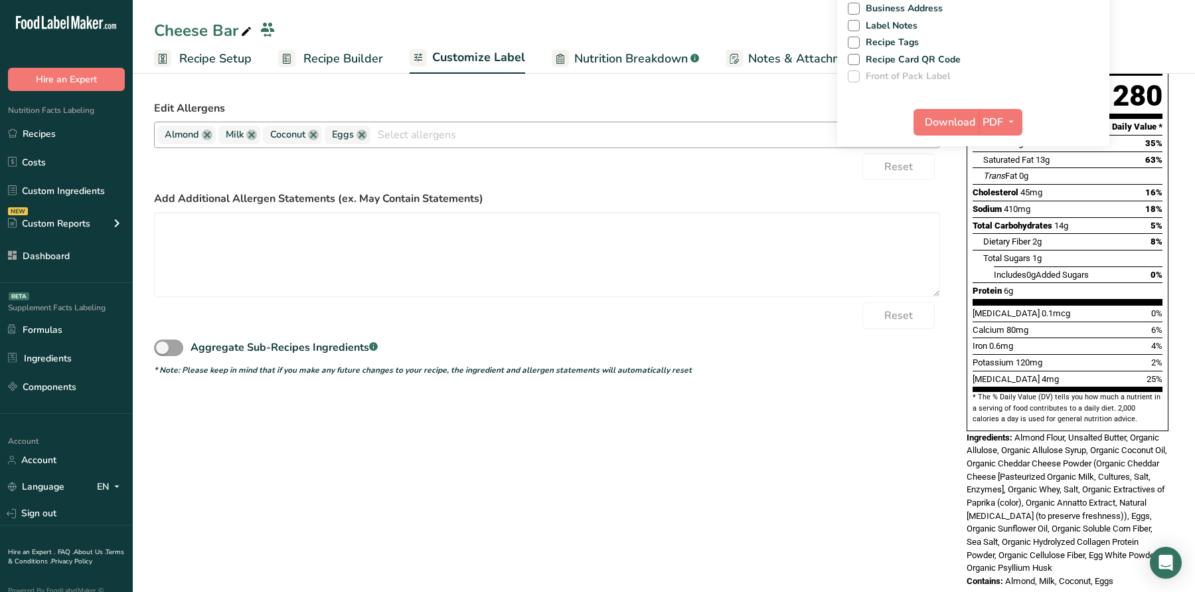
click at [758, 134] on input "text" at bounding box center [655, 134] width 569 height 21
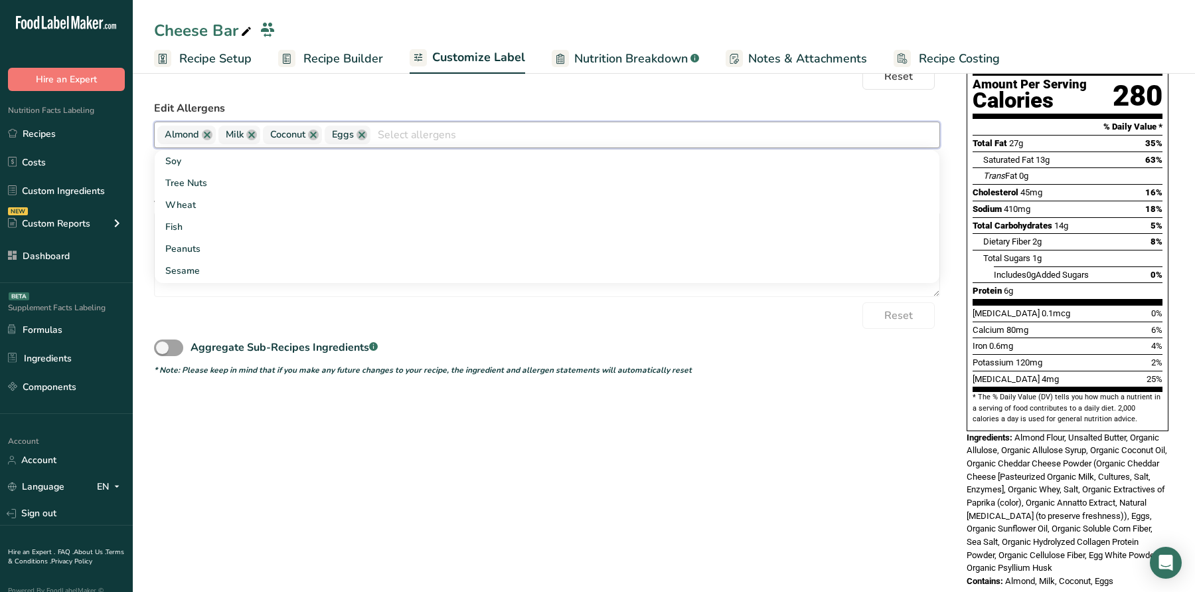
scroll to position [0, 0]
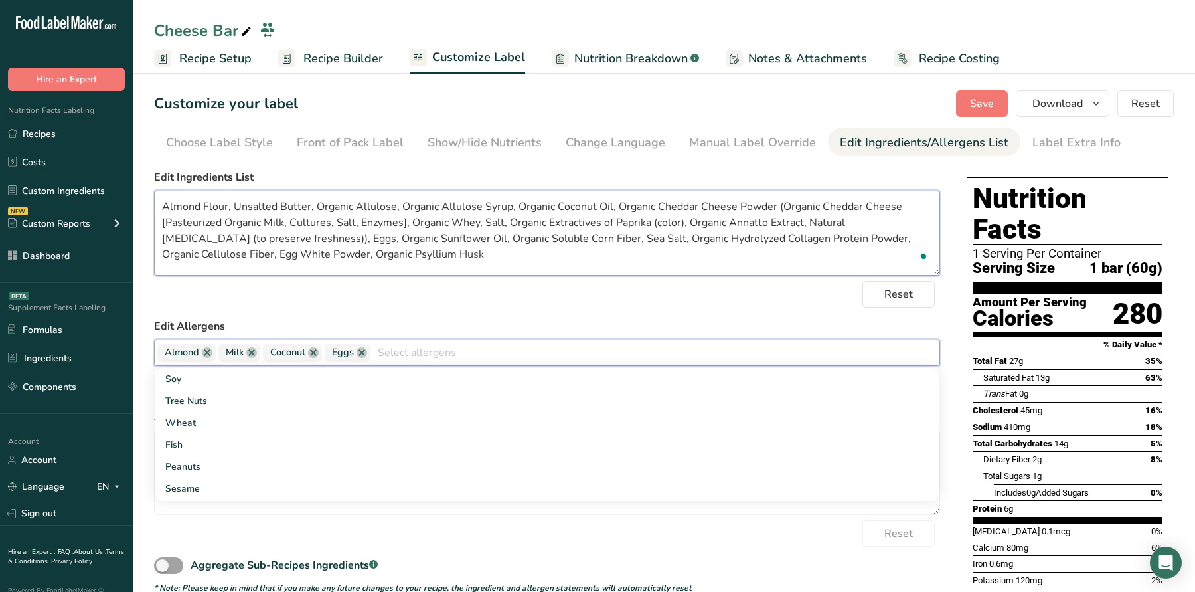
click at [343, 222] on textarea "Almond Flour, Unsalted Butter, Organic Allulose, Organic Allulose Syrup, Organi…" at bounding box center [547, 233] width 786 height 85
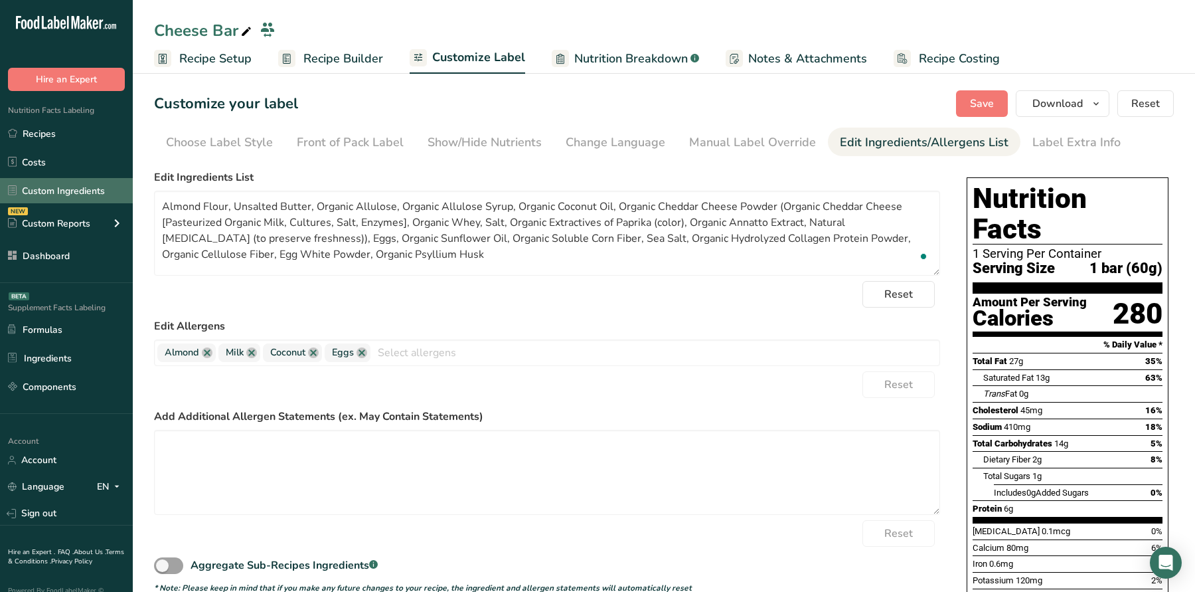
click at [76, 248] on link "Dashboard" at bounding box center [66, 255] width 133 height 25
click at [70, 252] on link "Dashboard" at bounding box center [66, 255] width 133 height 25
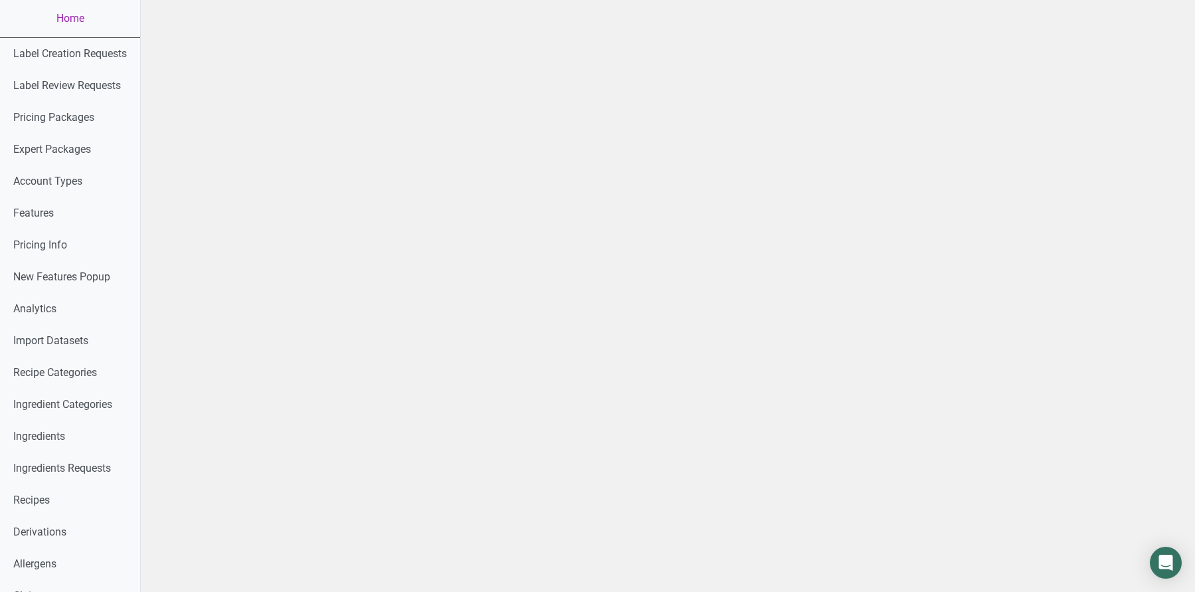
scroll to position [625, 0]
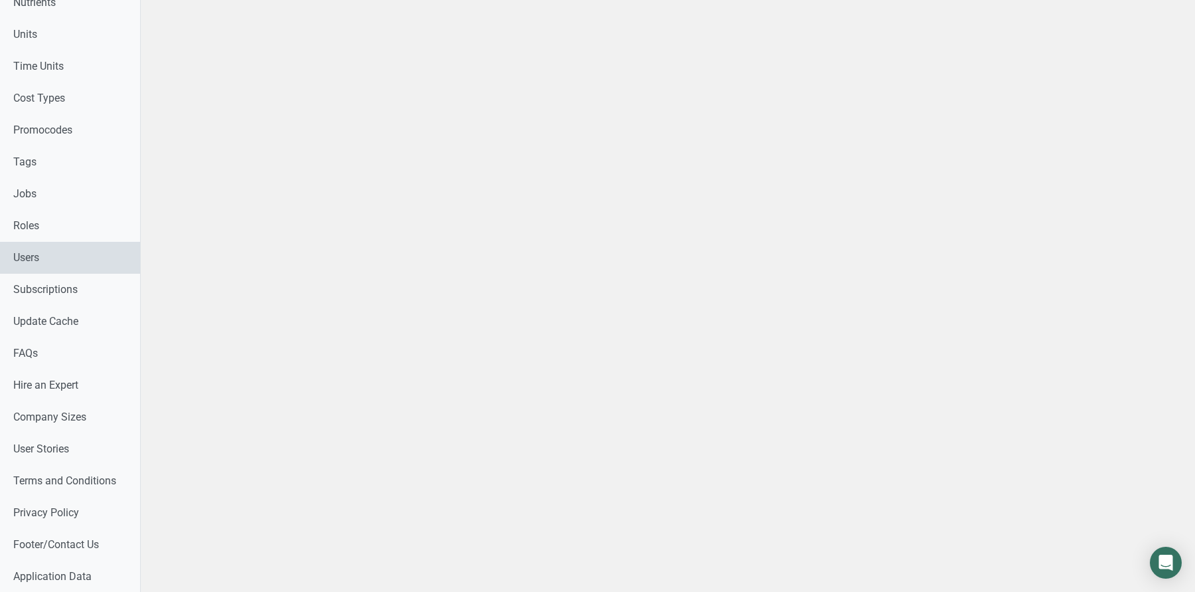
click at [52, 256] on link "Users" at bounding box center [70, 258] width 140 height 32
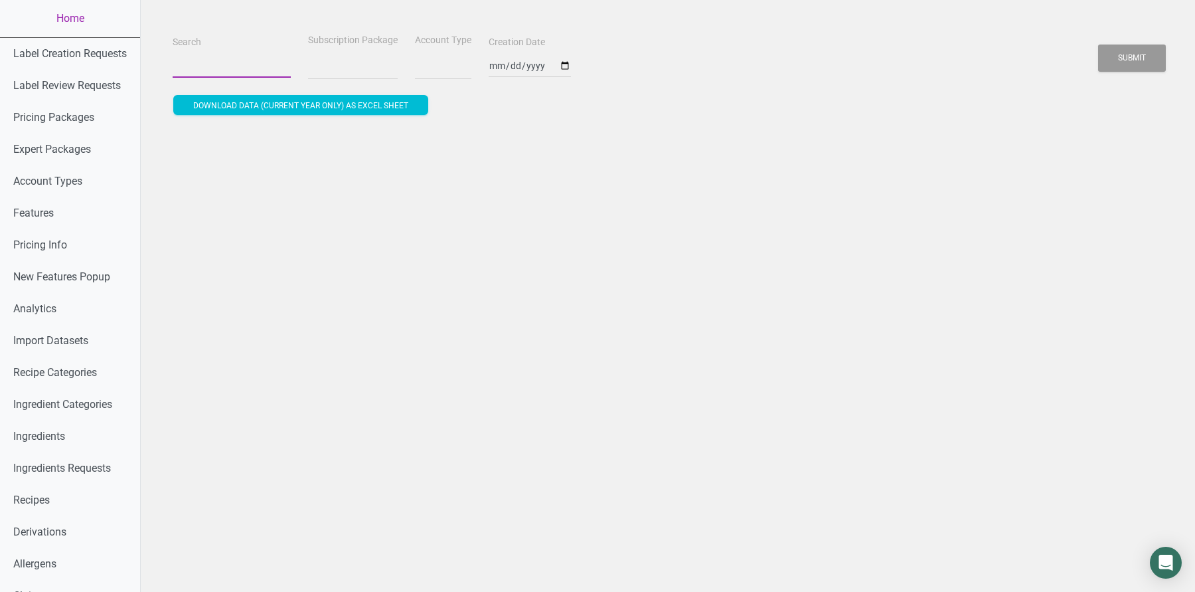
select select
click at [183, 60] on input "Search" at bounding box center [232, 66] width 118 height 24
paste input "mackenzie@picardpeanuts.com"
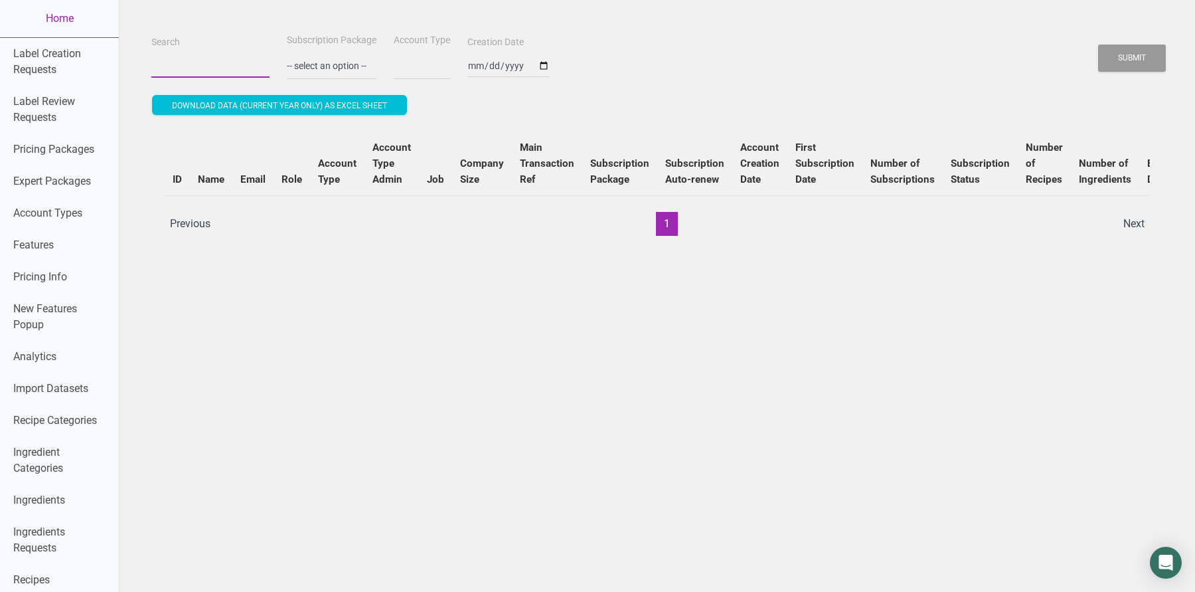
type input "mackenzie@picardpeanuts.com"
select select
click at [1098, 44] on button "Submit" at bounding box center [1132, 57] width 68 height 27
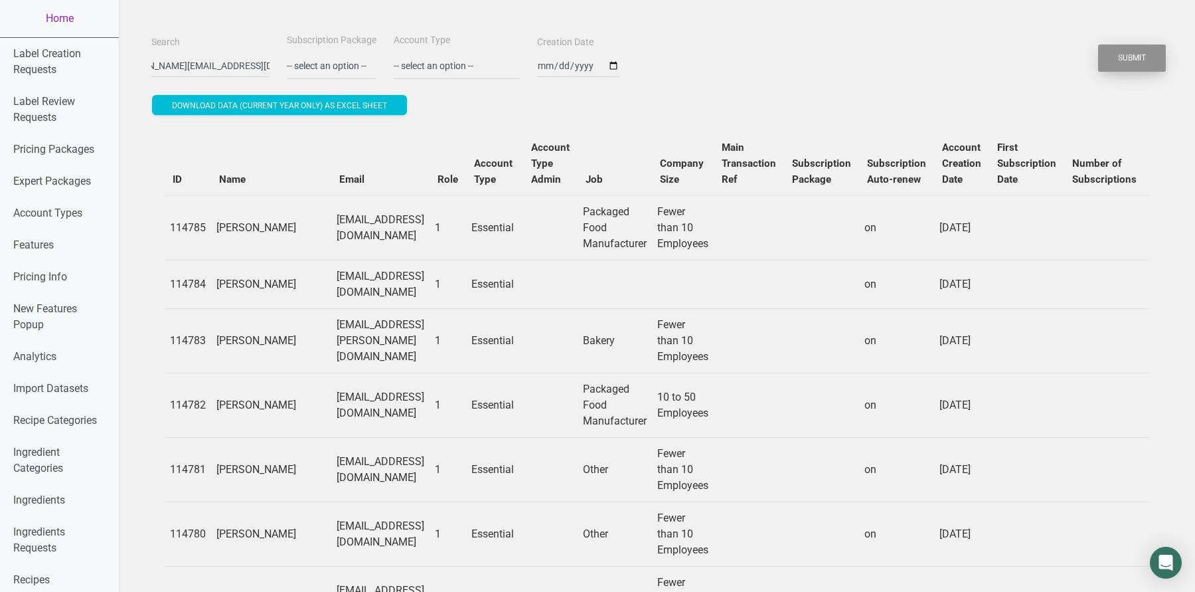
click at [1141, 53] on button "Submit" at bounding box center [1132, 57] width 68 height 27
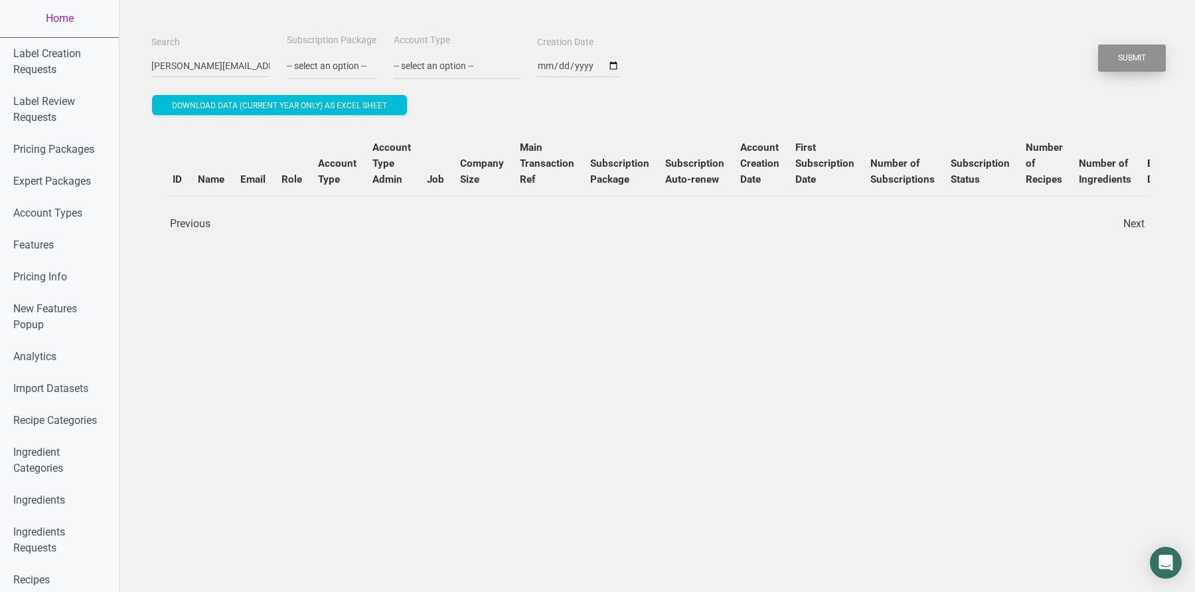
click at [1141, 53] on button "Submit" at bounding box center [1132, 57] width 68 height 27
drag, startPoint x: 199, startPoint y: 64, endPoint x: 288, endPoint y: 70, distance: 88.5
click at [288, 70] on div "Search mackenzie@picardpeanuts.com Subscription Package -- select an option -- …" at bounding box center [657, 56] width 1019 height 48
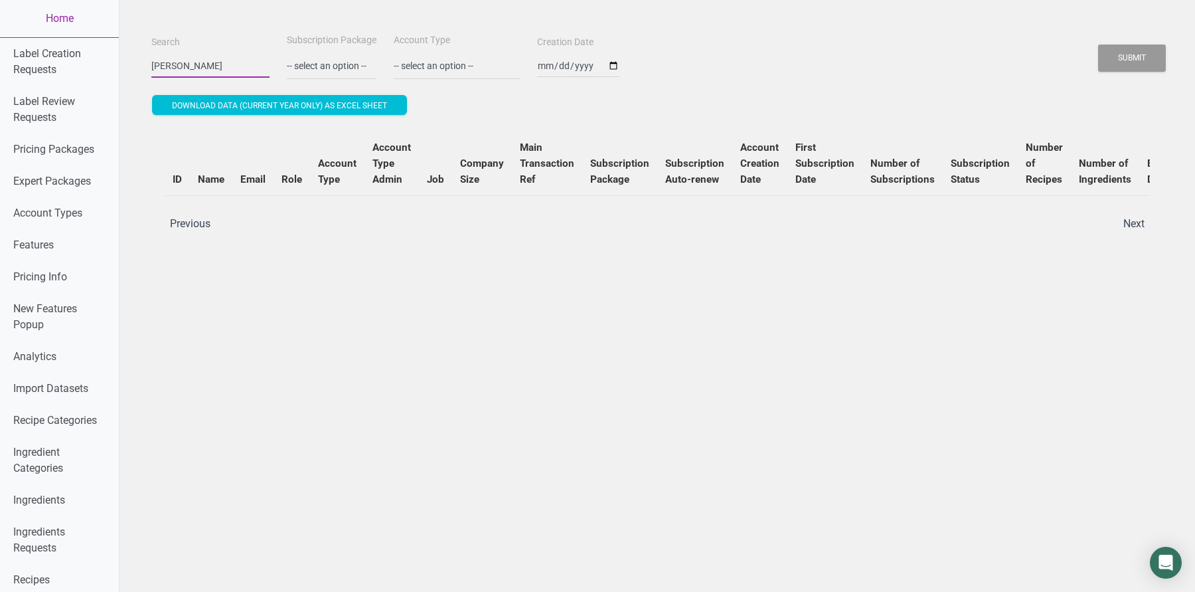
scroll to position [0, 0]
click at [1098, 44] on button "Submit" at bounding box center [1132, 57] width 68 height 27
click at [1123, 56] on button "Submit" at bounding box center [1132, 57] width 68 height 27
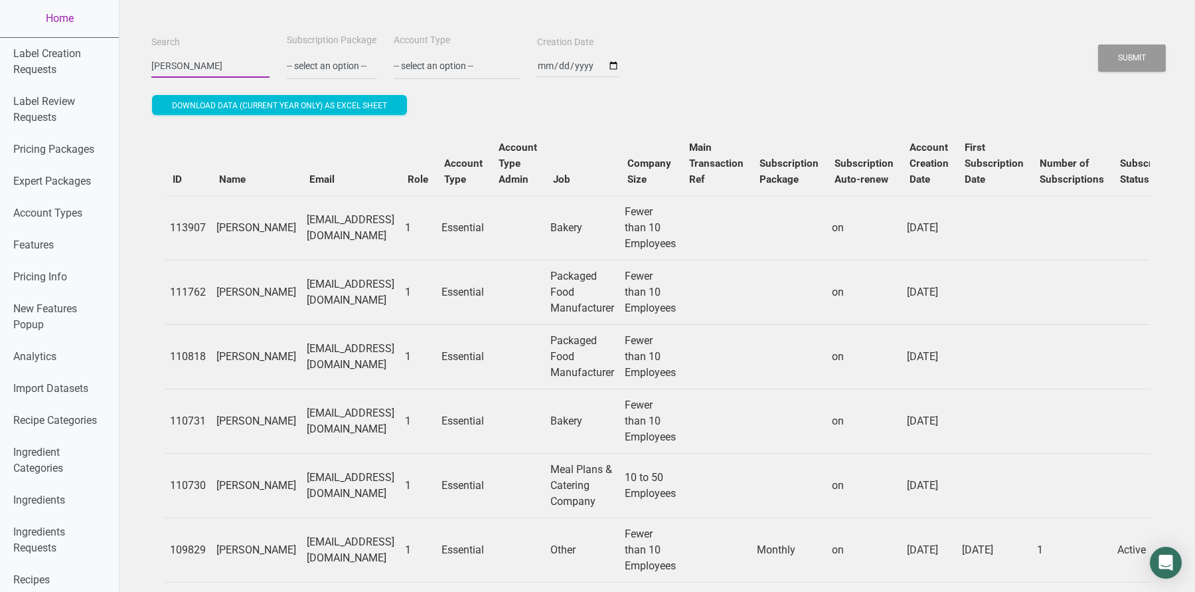
click at [181, 68] on input "mackenzie" at bounding box center [210, 66] width 118 height 24
paste input ".picard@gmail.com)"
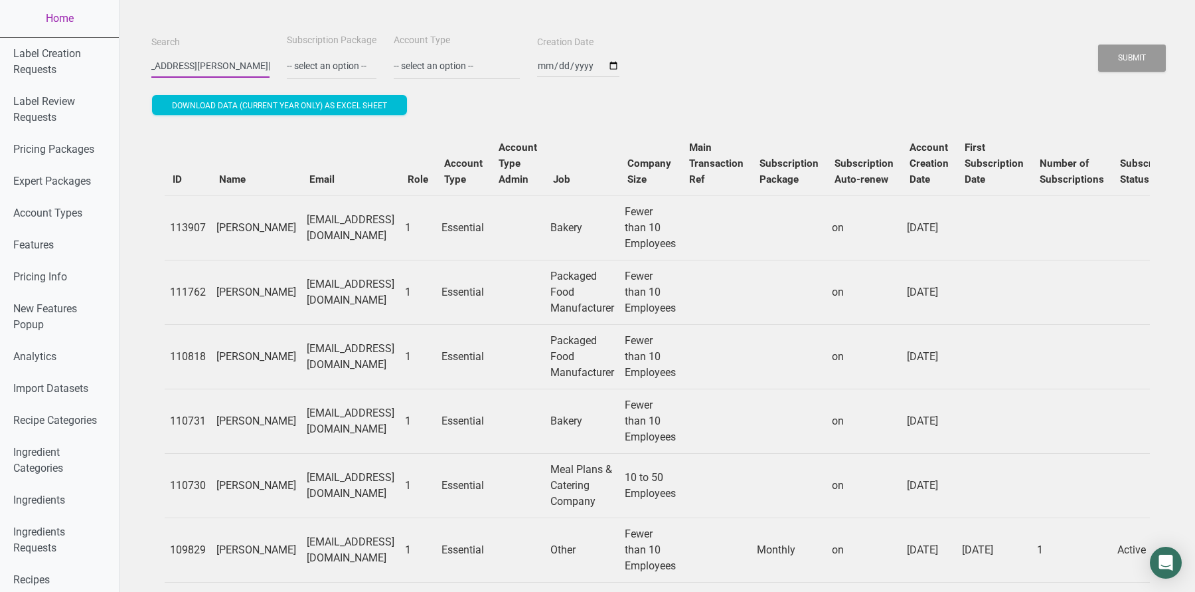
click at [1098, 44] on button "Submit" at bounding box center [1132, 57] width 68 height 27
type input "mackenzie.picard@gmail.com"
click at [1098, 44] on button "Submit" at bounding box center [1132, 57] width 68 height 27
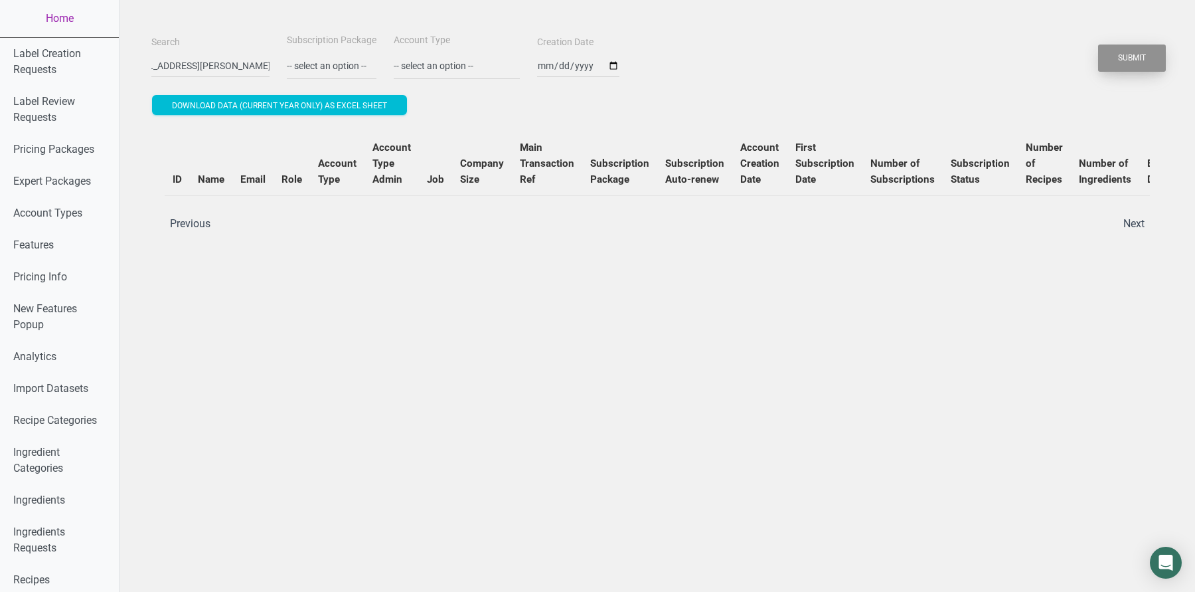
click at [1153, 59] on button "Submit" at bounding box center [1132, 57] width 68 height 27
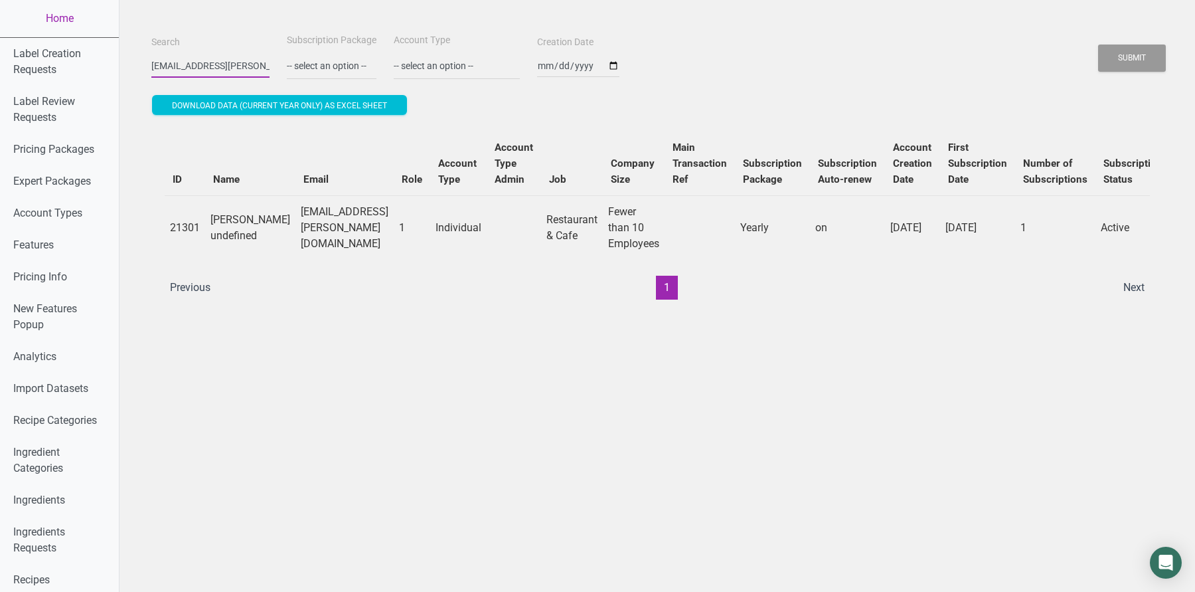
click at [193, 60] on input "mackenzie.picard@gmail.com" at bounding box center [210, 66] width 118 height 24
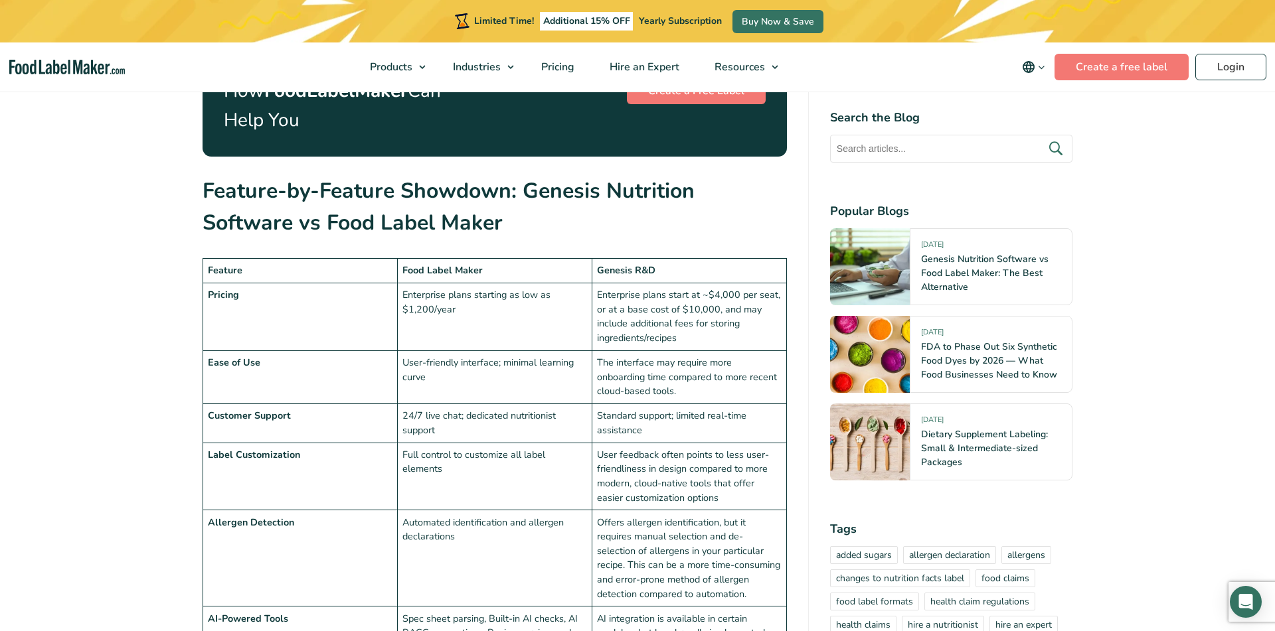
scroll to position [2450, 0]
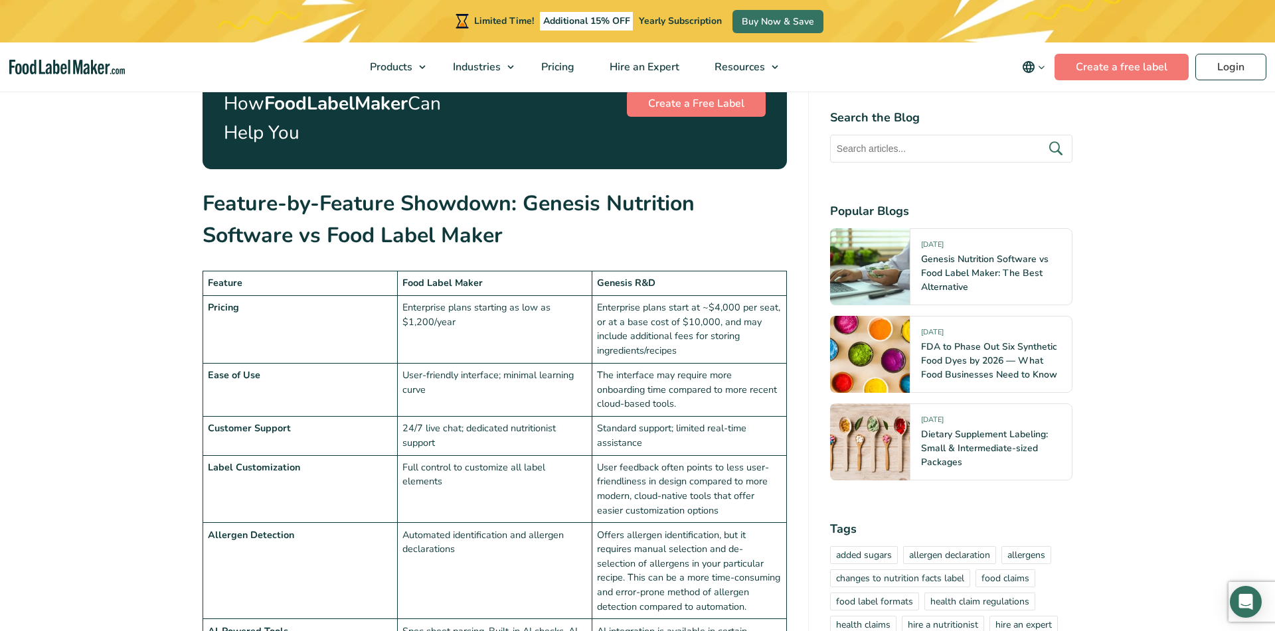
drag, startPoint x: 205, startPoint y: 129, endPoint x: 206, endPoint y: 143, distance: 14.6
click at [333, 525] on div "Are spiraling software costs stifling your growth and innovation? In the dynami…" at bounding box center [495, 414] width 584 height 4660
click at [307, 363] on td "Ease of Use" at bounding box center [300, 389] width 195 height 53
click at [206, 188] on h2 "Feature-by-Feature Showdown: Genesis Nutrition Software vs Food Label Maker" at bounding box center [495, 224] width 584 height 72
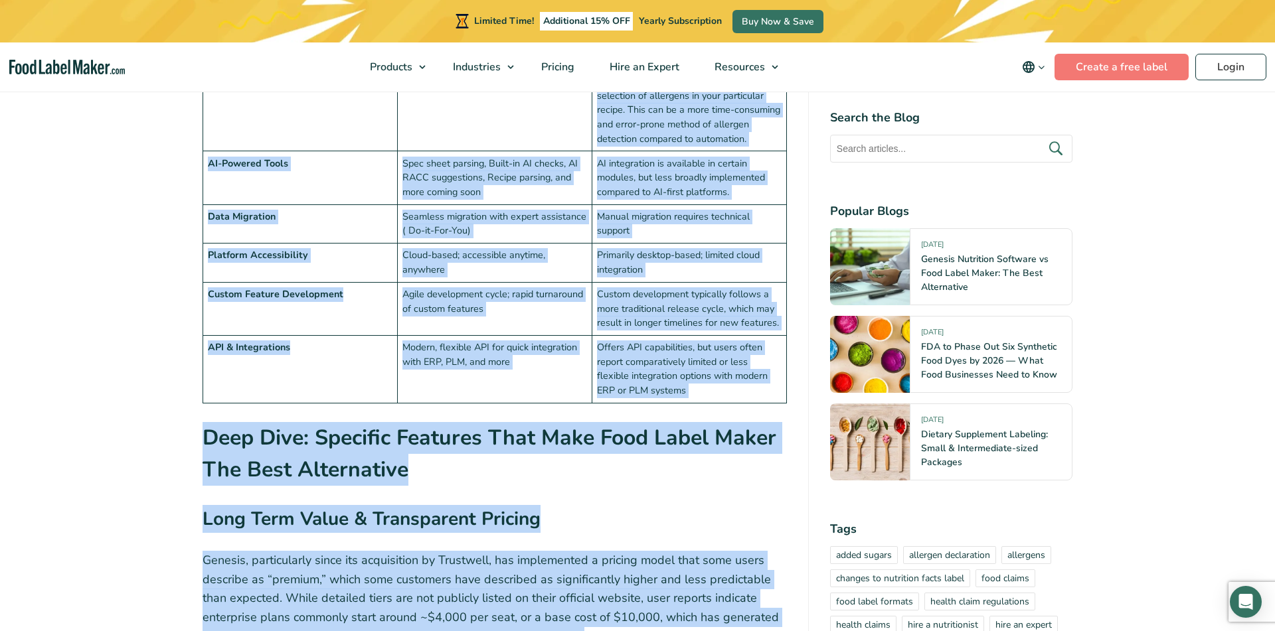
scroll to position [2963, 0]
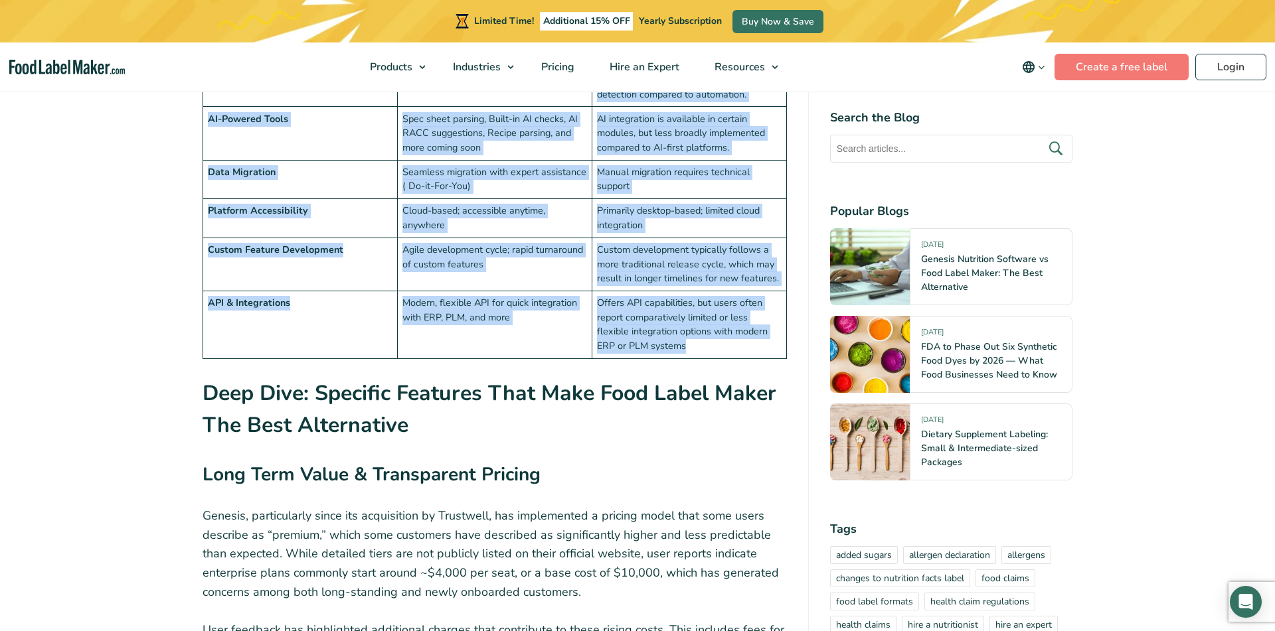
drag, startPoint x: 205, startPoint y: 134, endPoint x: 649, endPoint y: 292, distance: 471.5
copy div "Feature-by-Feature Showdown: Genesis Nutrition Software vs Food Label Maker Fea…"
